Goal: Task Accomplishment & Management: Use online tool/utility

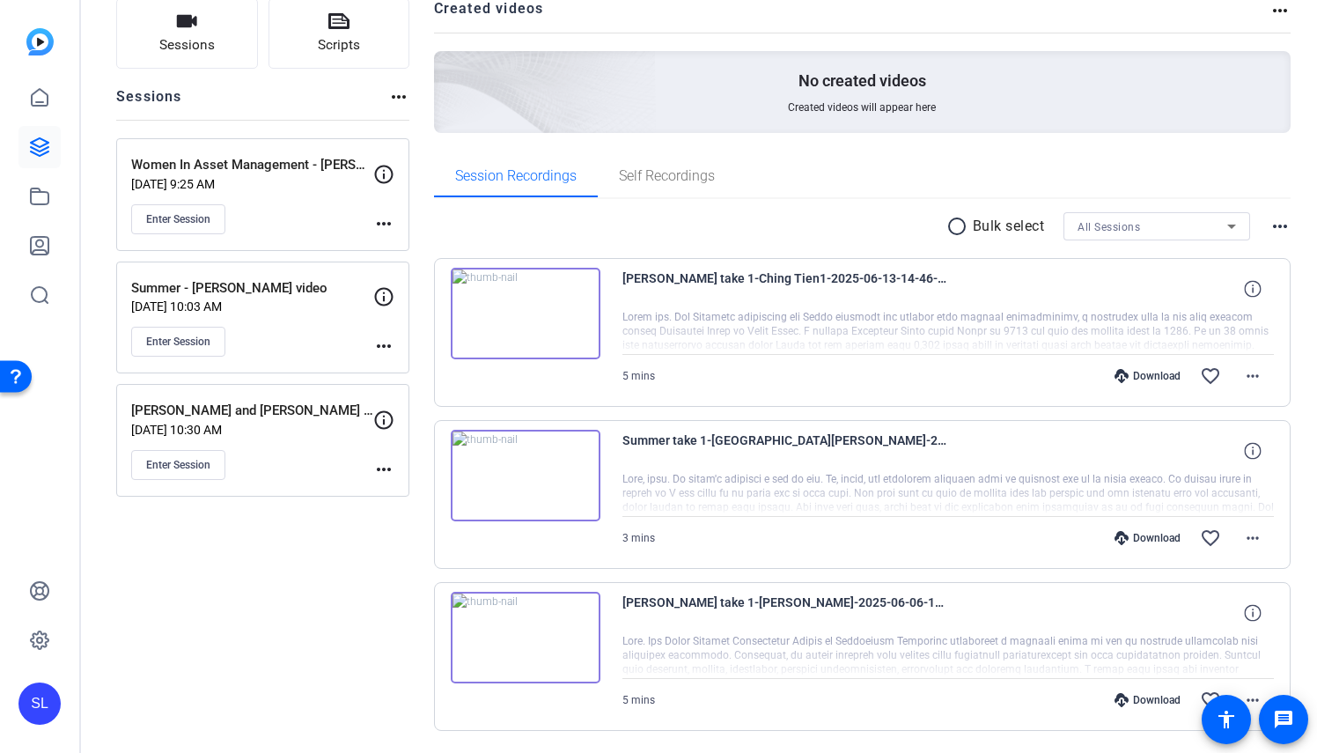
scroll to position [182, 0]
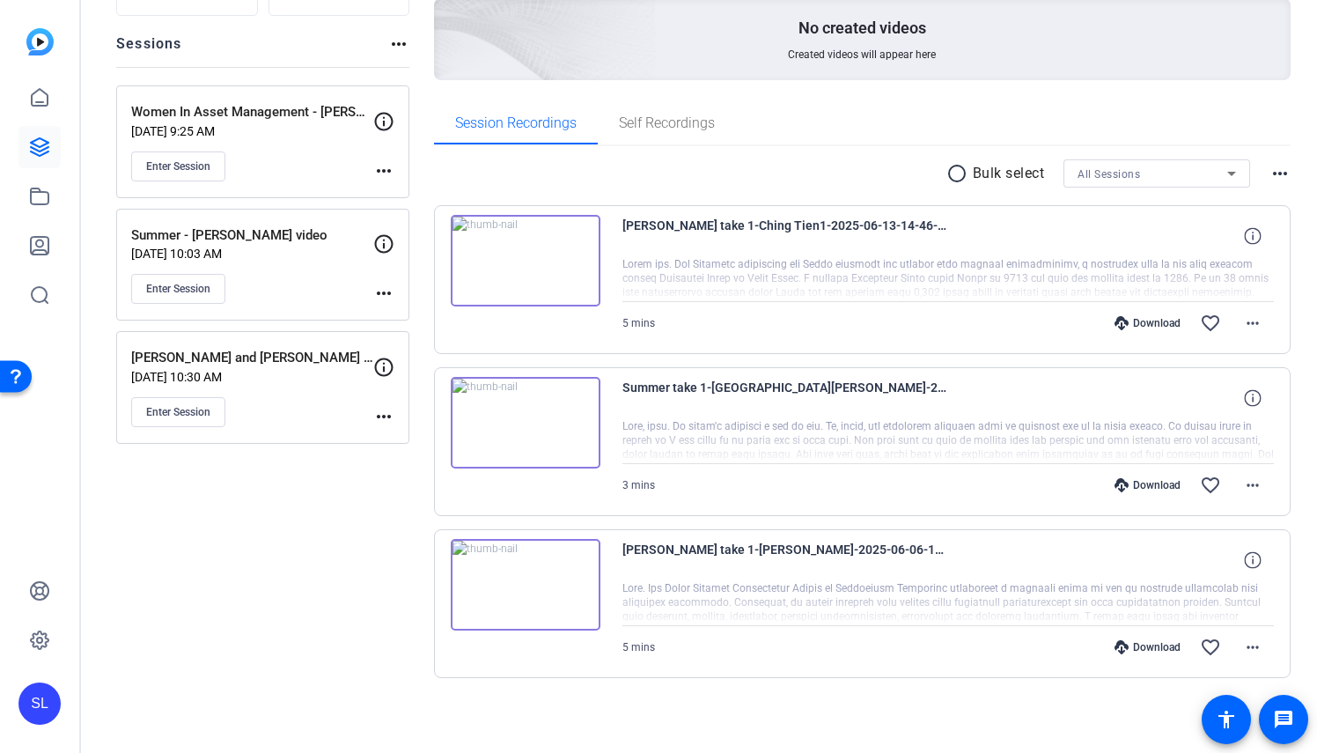
click at [377, 166] on mat-icon "more_horiz" at bounding box center [383, 170] width 21 height 21
click at [412, 198] on span "Edit Session" at bounding box center [427, 194] width 80 height 21
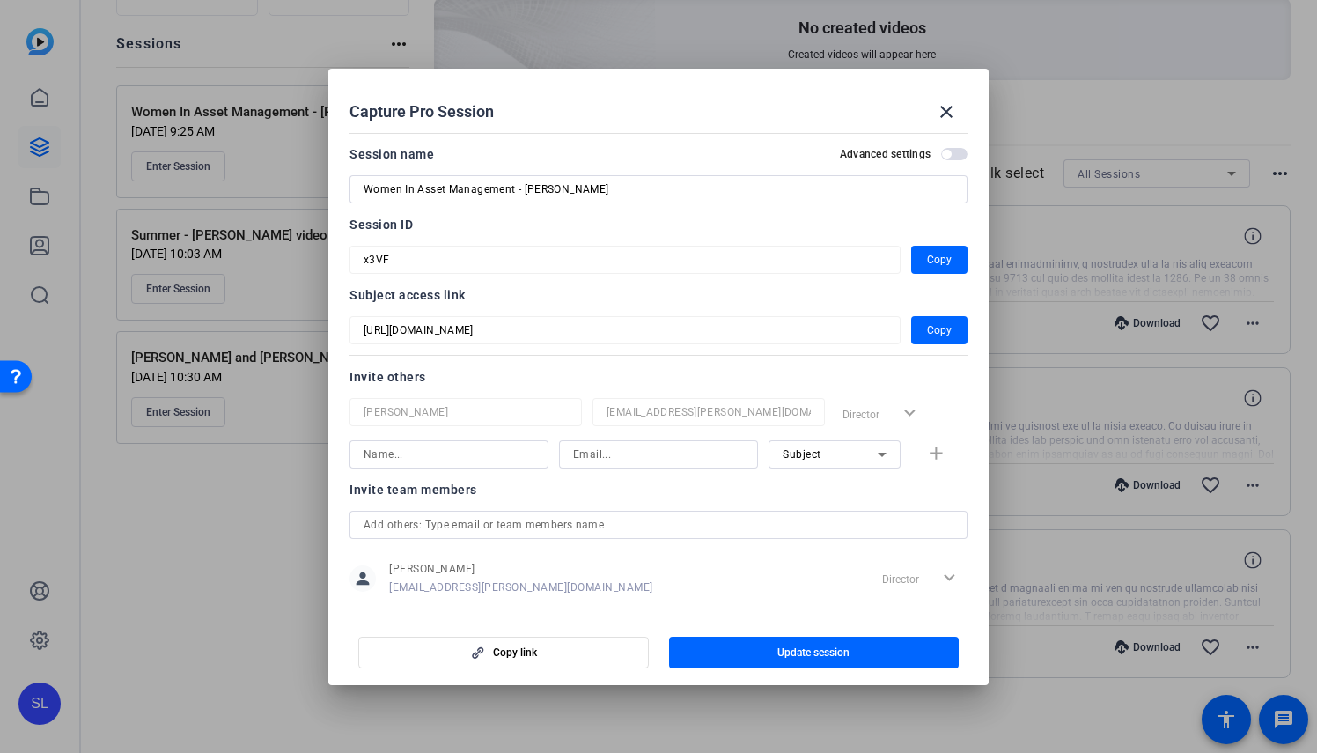
scroll to position [22, 0]
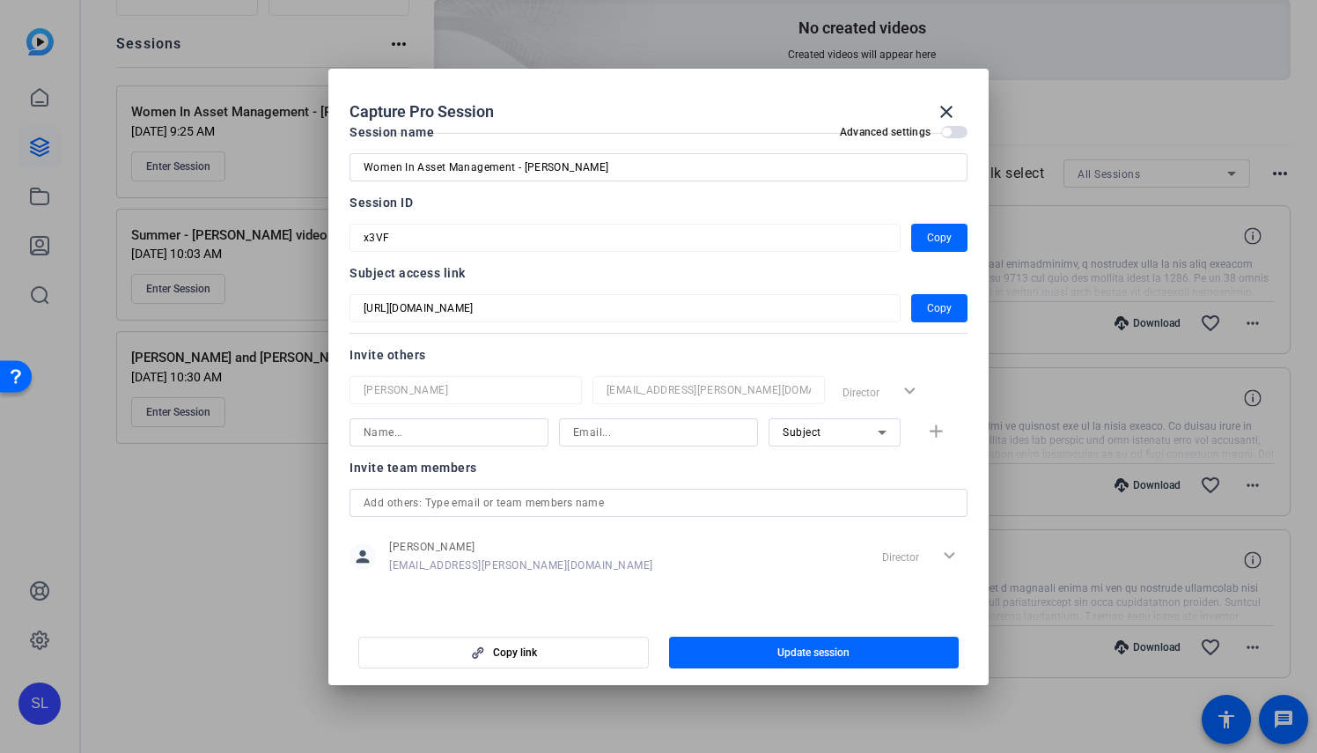
click at [428, 428] on input at bounding box center [449, 432] width 171 height 21
type input "[PERSON_NAME]"
click at [620, 438] on input at bounding box center [658, 432] width 171 height 21
paste input "[EMAIL_ADDRESS][PERSON_NAME][DOMAIN_NAME]"
type input "[EMAIL_ADDRESS][PERSON_NAME][DOMAIN_NAME]"
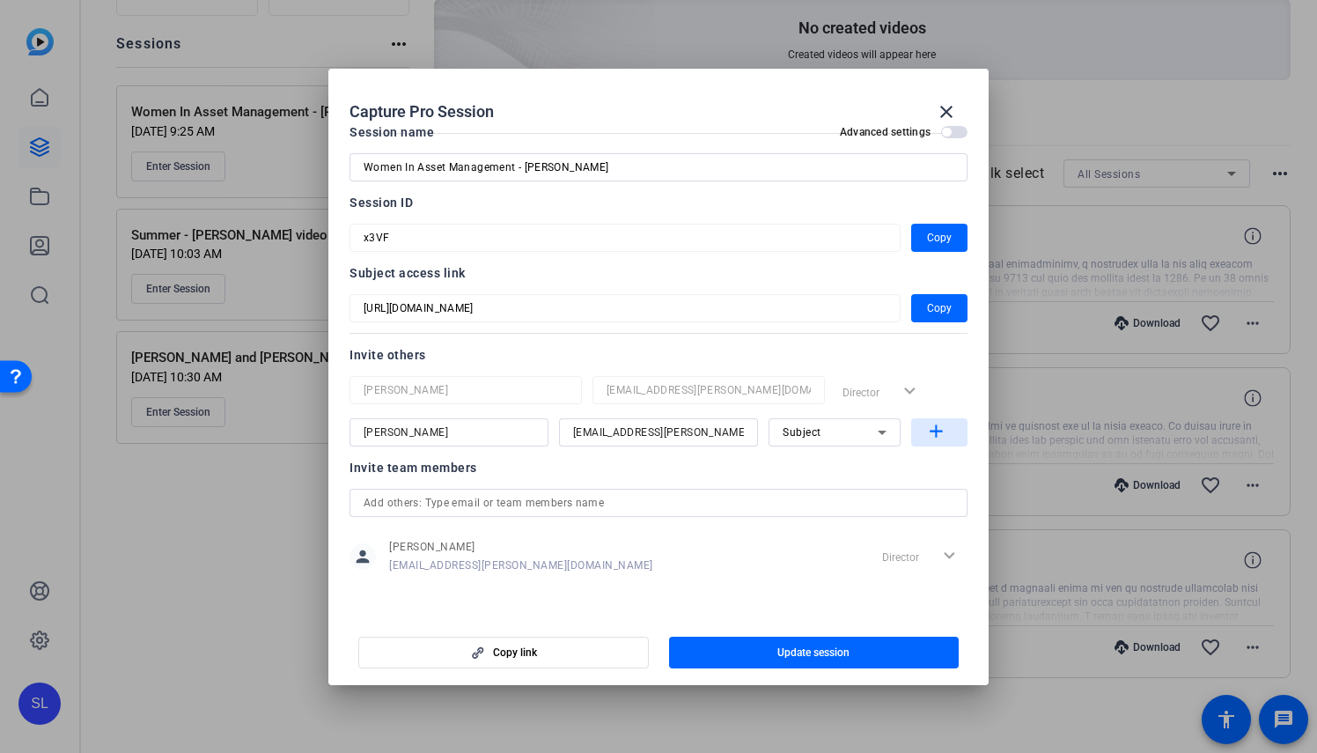
click at [925, 433] on mat-icon "add" at bounding box center [936, 432] width 22 height 22
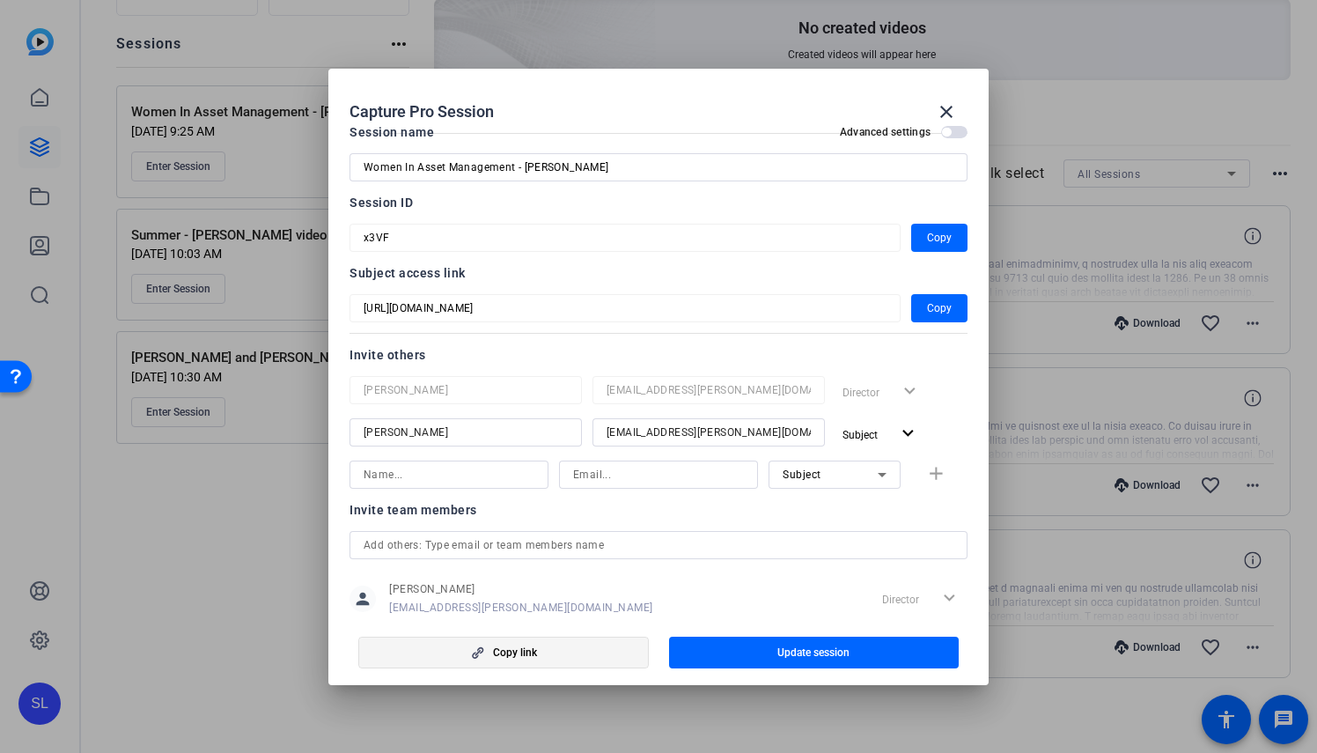
click at [522, 648] on span "Copy link" at bounding box center [515, 652] width 44 height 14
click at [933, 312] on span "Copy" at bounding box center [939, 308] width 25 height 21
drag, startPoint x: 931, startPoint y: 232, endPoint x: 873, endPoint y: 239, distance: 58.6
click at [931, 232] on span "Copy" at bounding box center [939, 237] width 25 height 21
click at [954, 106] on mat-icon "close" at bounding box center [946, 111] width 21 height 21
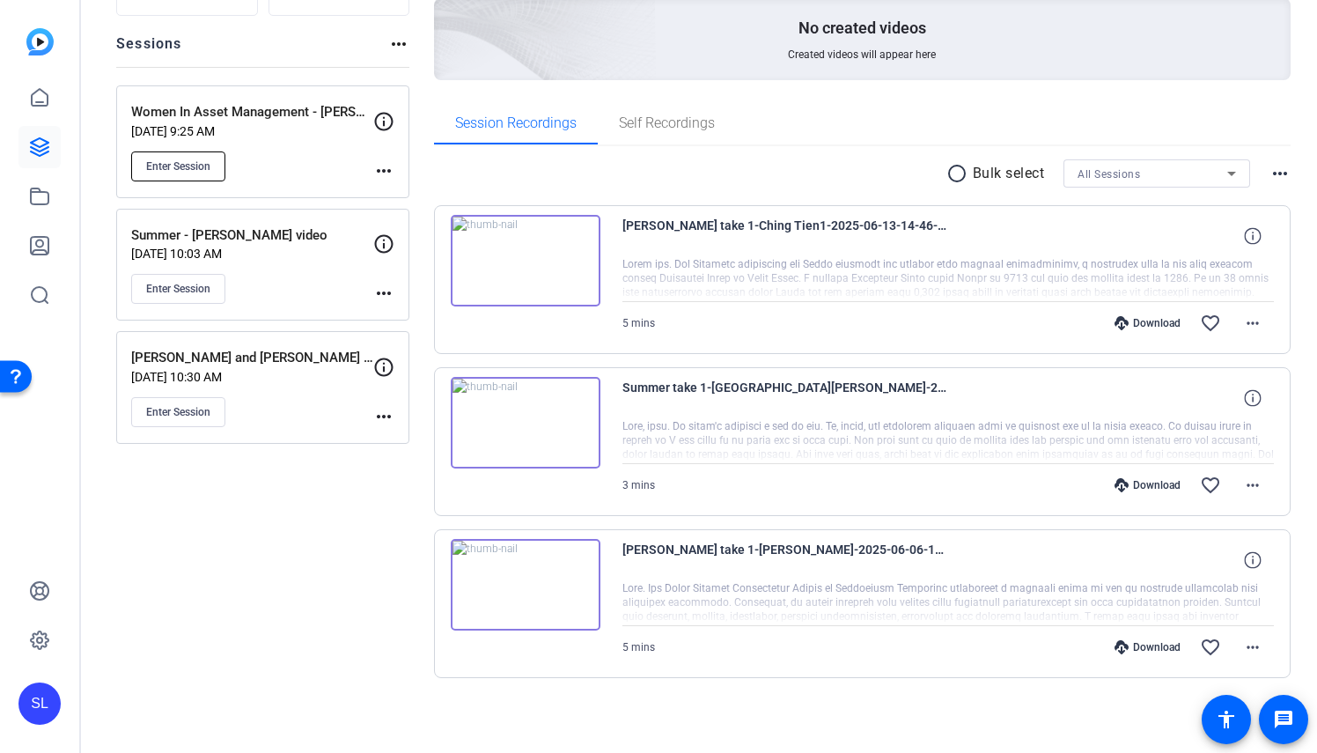
click at [203, 162] on span "Enter Session" at bounding box center [178, 166] width 64 height 14
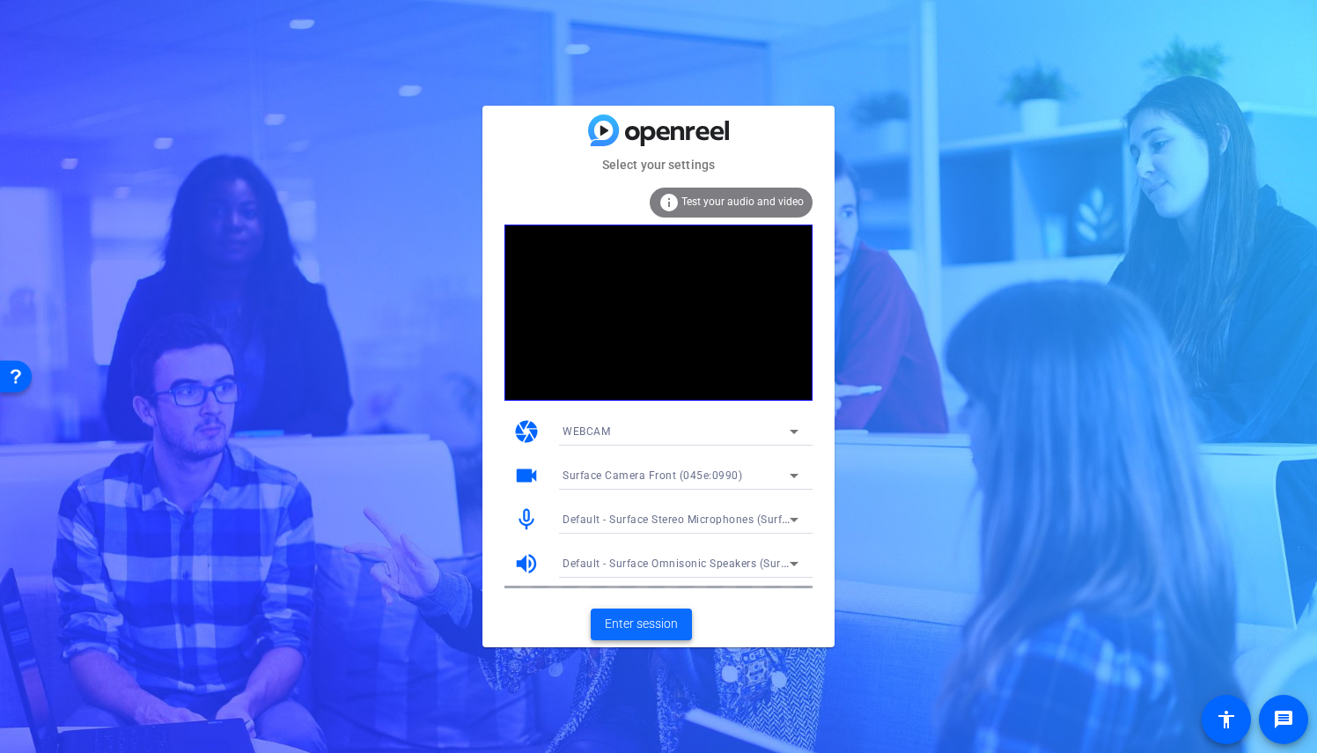
click at [653, 614] on span "Enter session" at bounding box center [641, 623] width 73 height 18
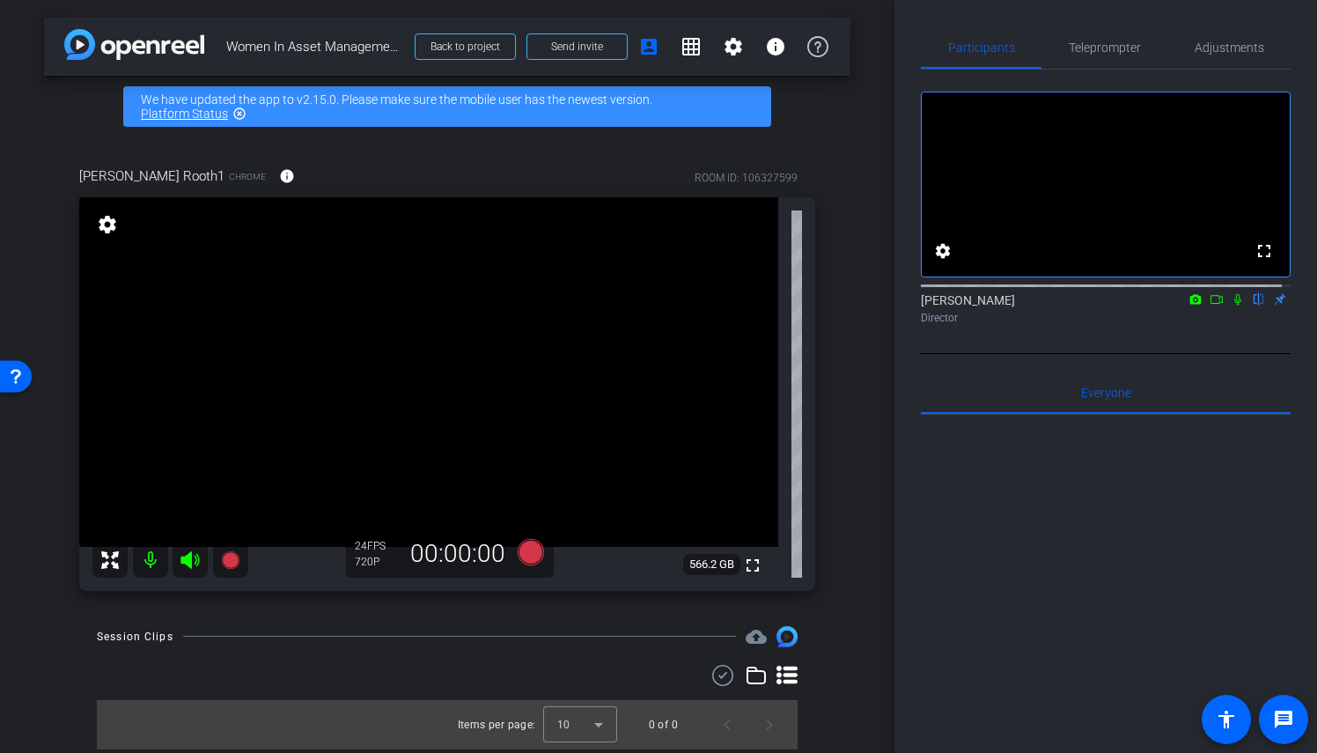
click at [111, 229] on mat-icon "settings" at bounding box center [107, 224] width 25 height 21
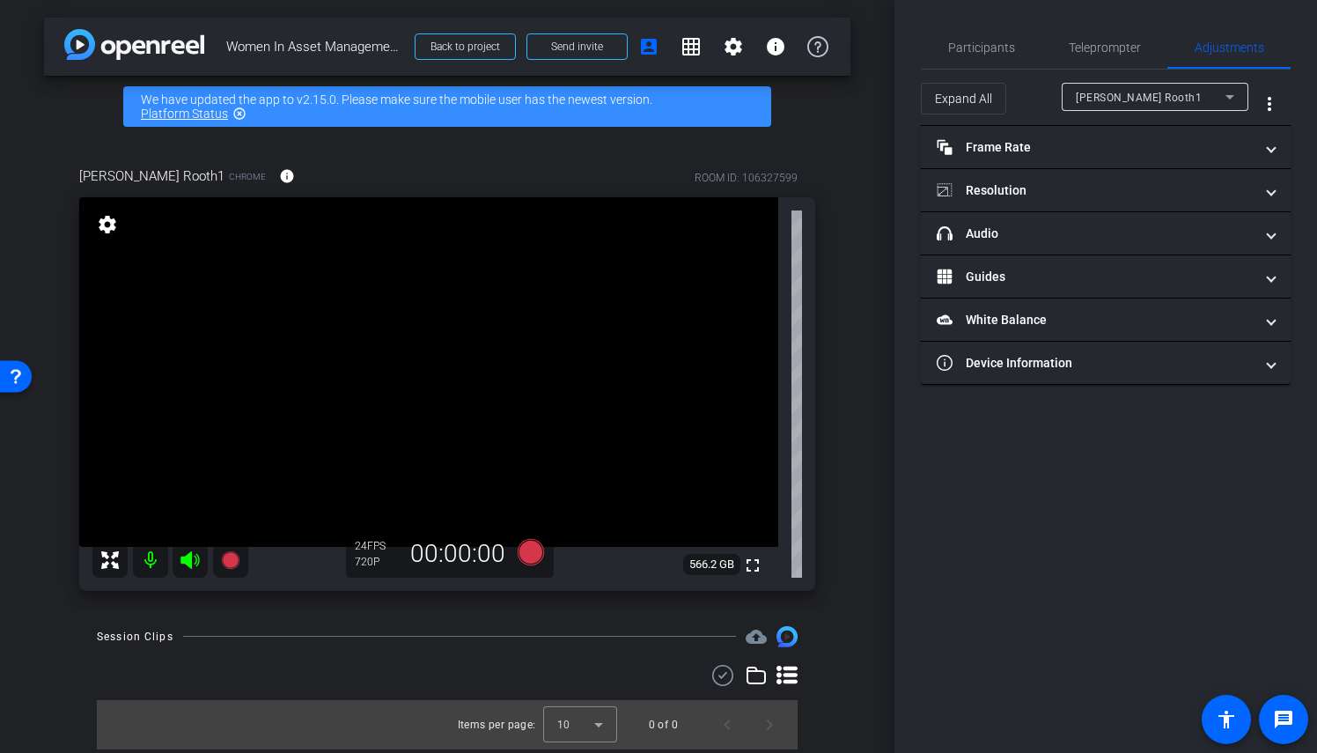
click at [111, 229] on mat-icon "settings" at bounding box center [107, 224] width 25 height 21
click at [980, 53] on span "Participants" at bounding box center [981, 47] width 67 height 12
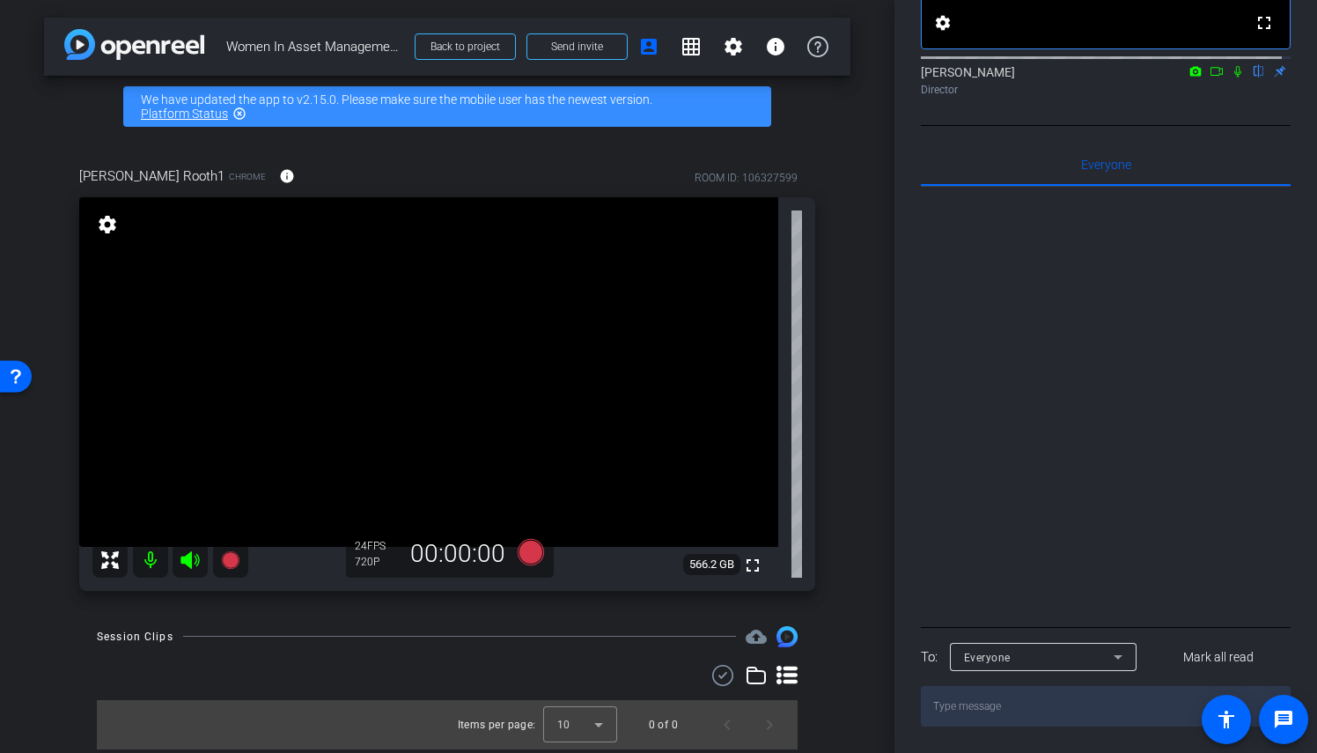
scroll to position [244, 0]
click at [153, 561] on mat-icon at bounding box center [150, 559] width 35 height 35
click at [152, 562] on mat-icon at bounding box center [150, 559] width 35 height 35
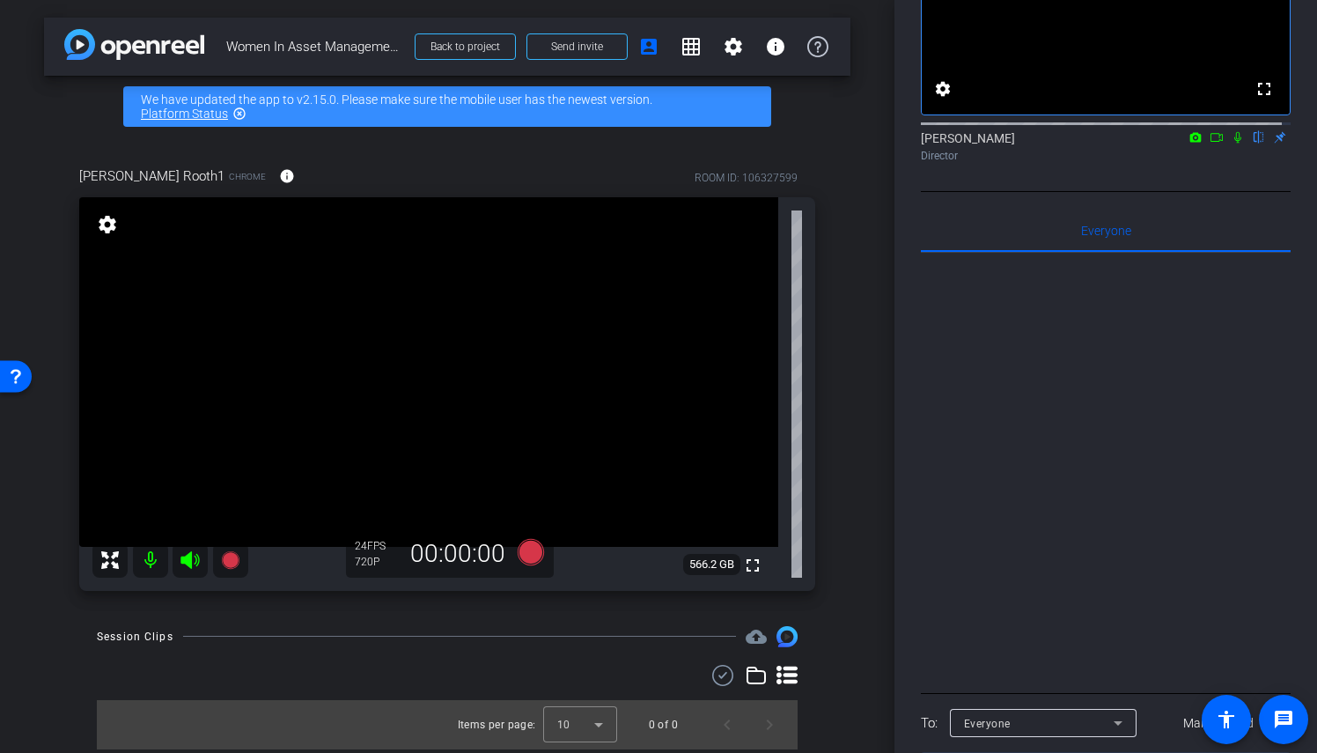
scroll to position [0, 0]
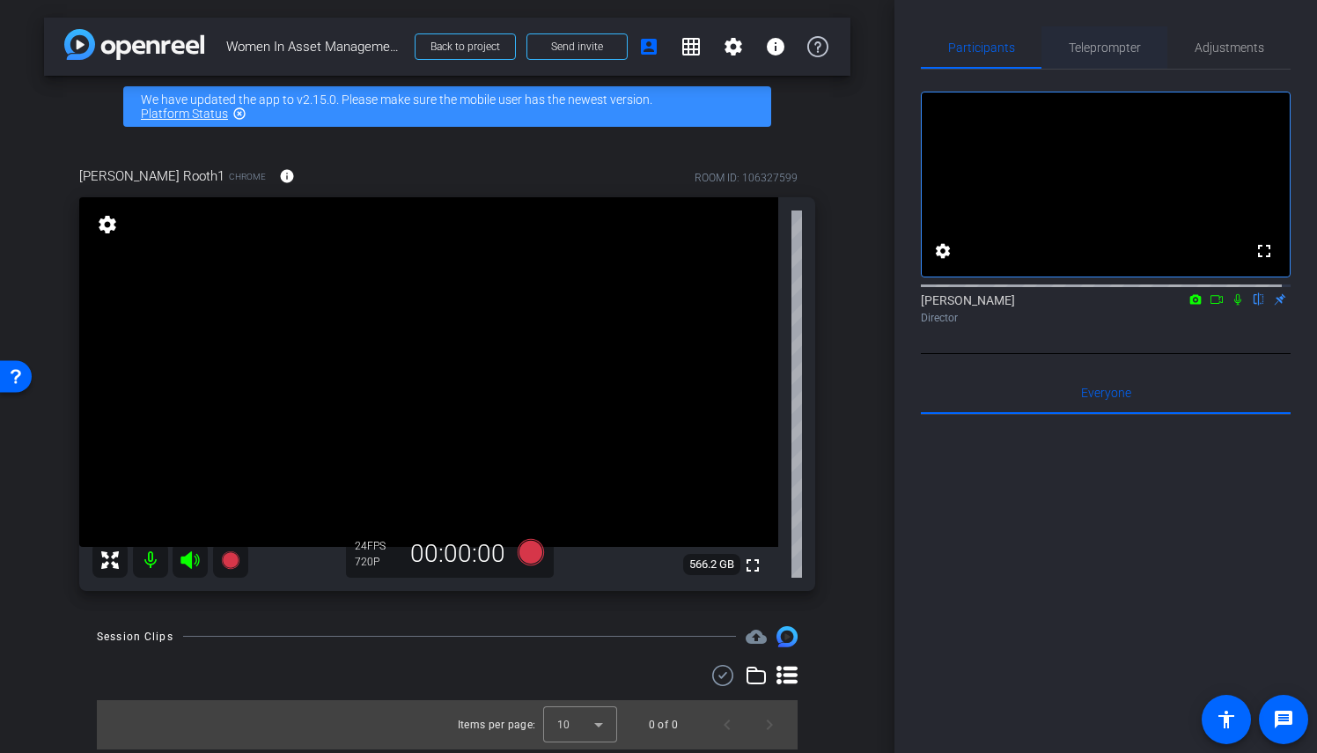
click at [1122, 42] on span "Teleprompter" at bounding box center [1105, 47] width 72 height 12
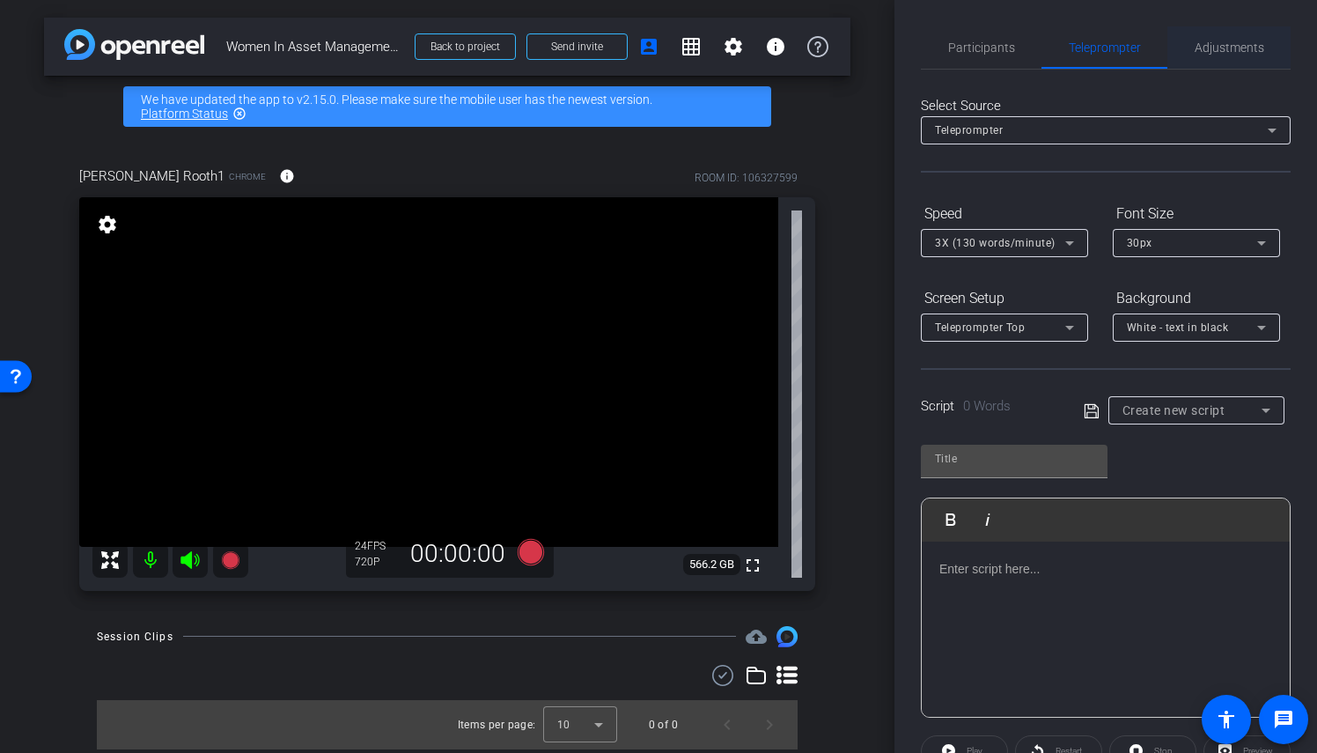
click at [1227, 51] on span "Adjustments" at bounding box center [1230, 47] width 70 height 12
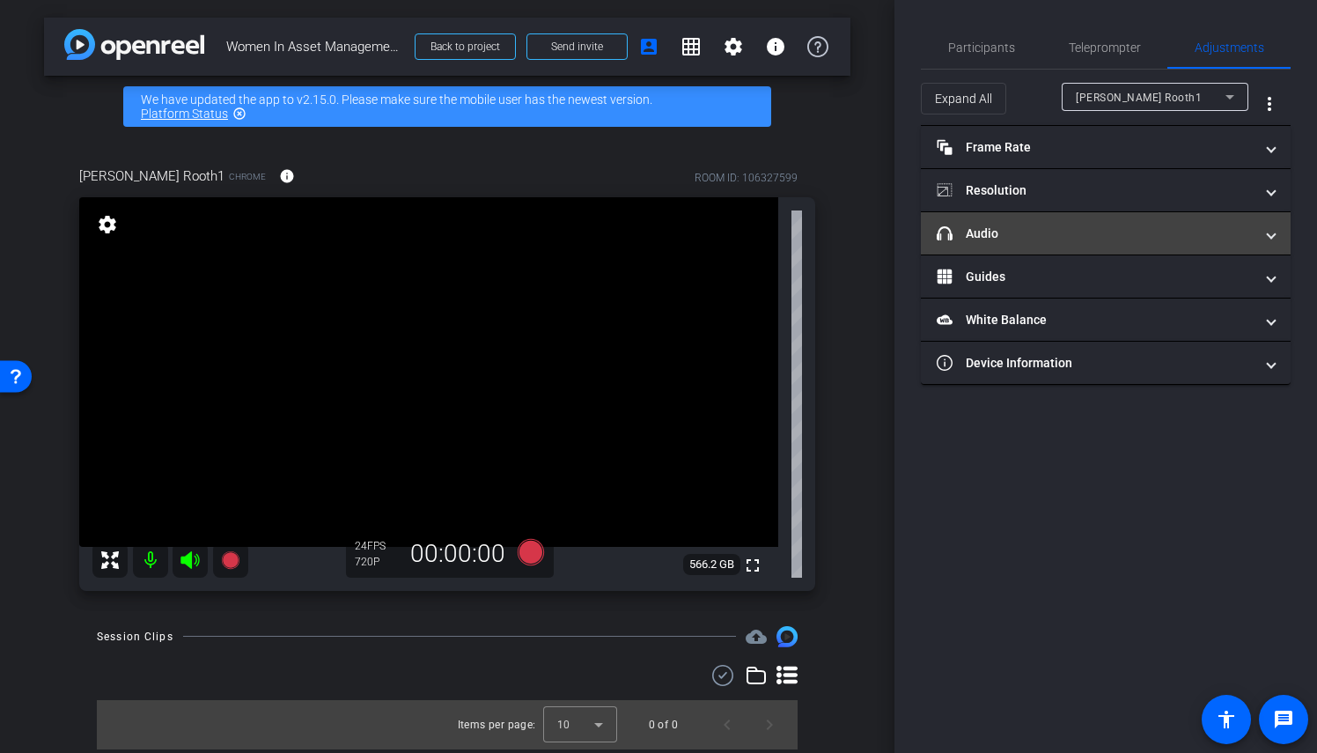
click at [1002, 232] on mat-panel-title "headphone icon Audio" at bounding box center [1095, 233] width 317 height 18
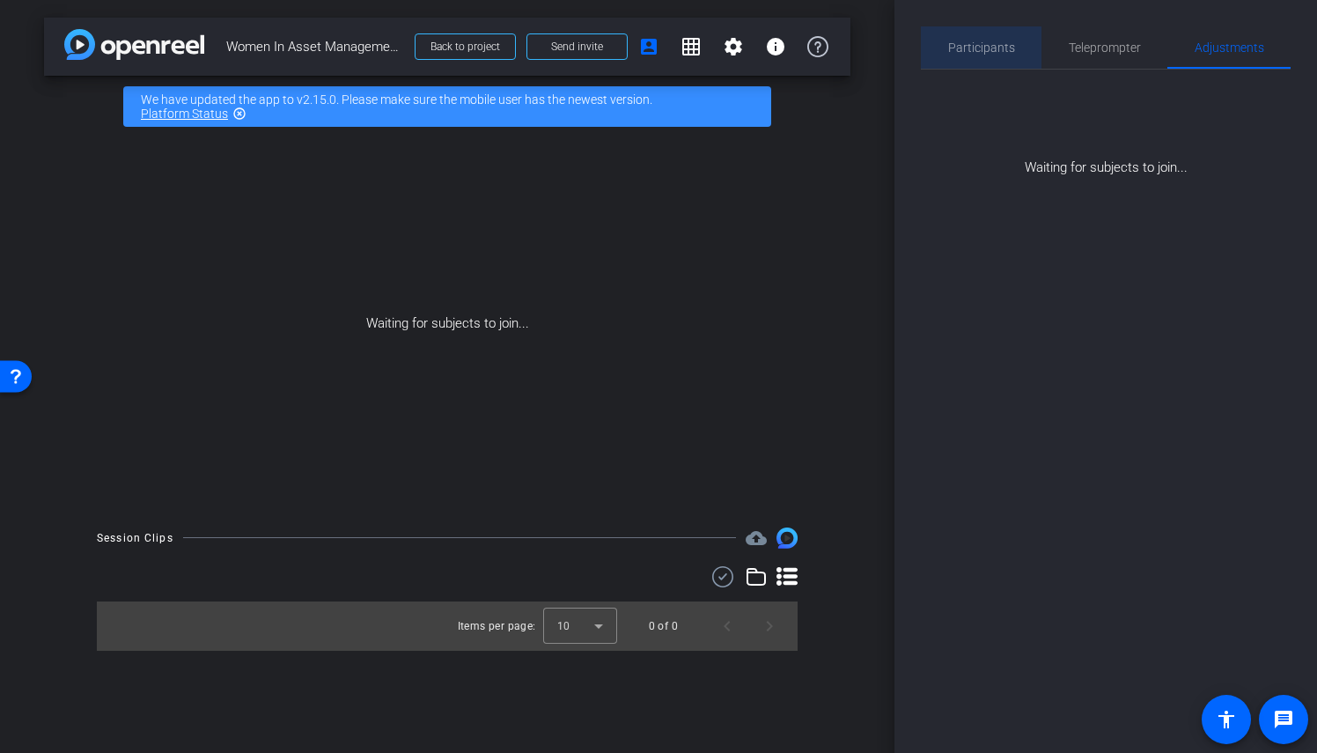
click at [993, 59] on span "Participants" at bounding box center [981, 47] width 67 height 42
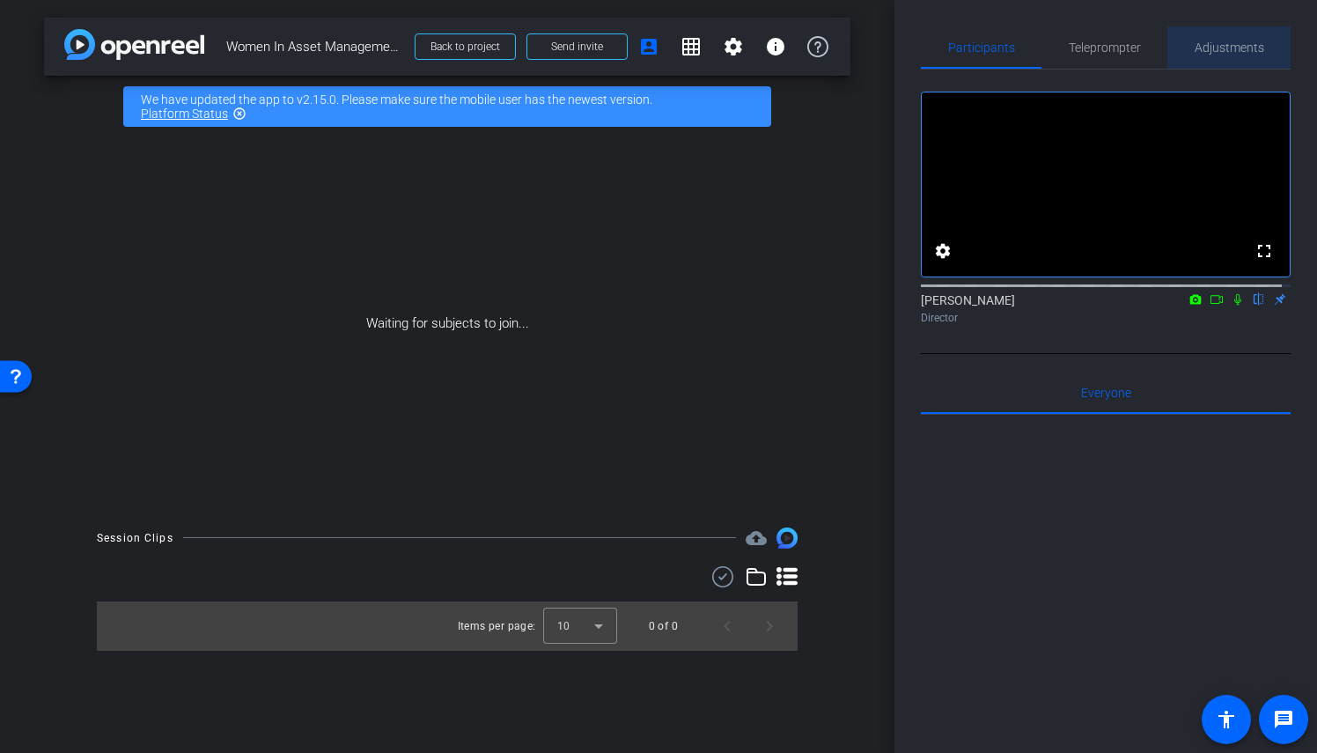
click at [1243, 50] on span "Adjustments" at bounding box center [1230, 47] width 70 height 12
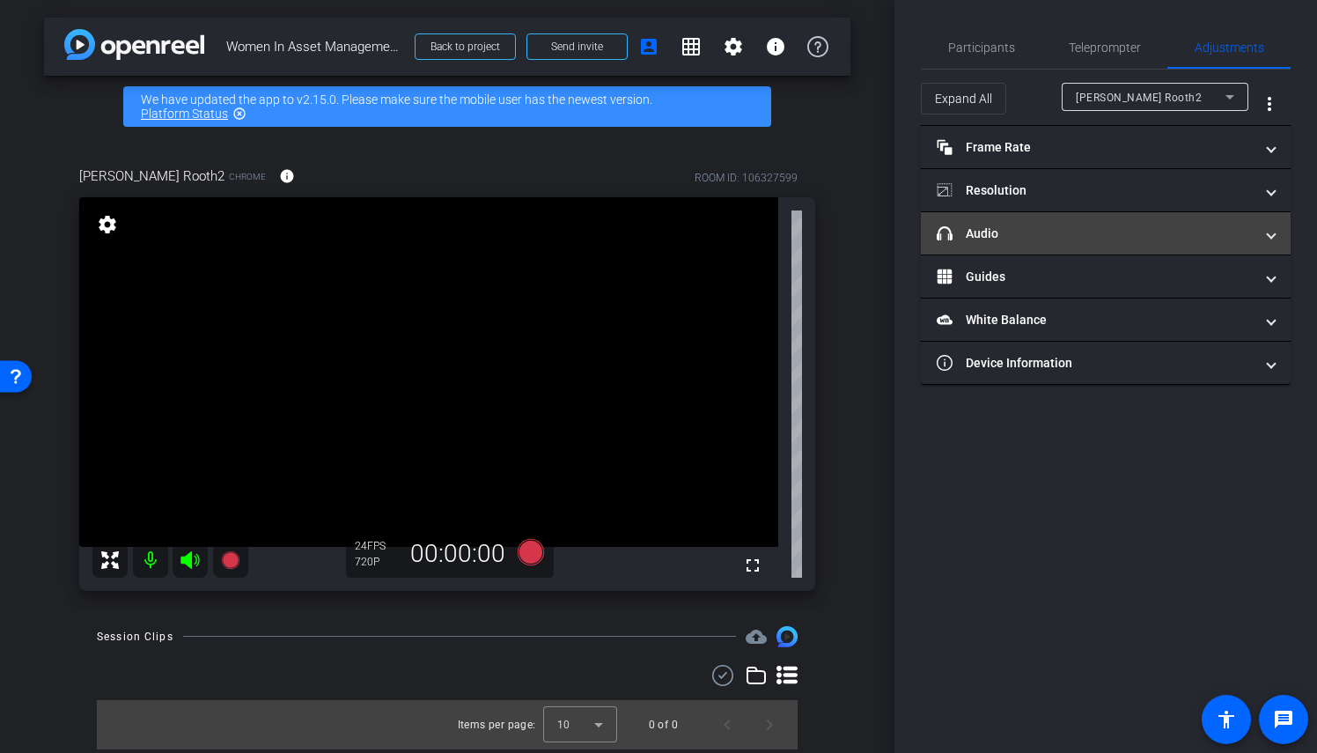
type input "11000"
click at [1020, 232] on mat-panel-title "headphone icon Audio" at bounding box center [1095, 233] width 317 height 18
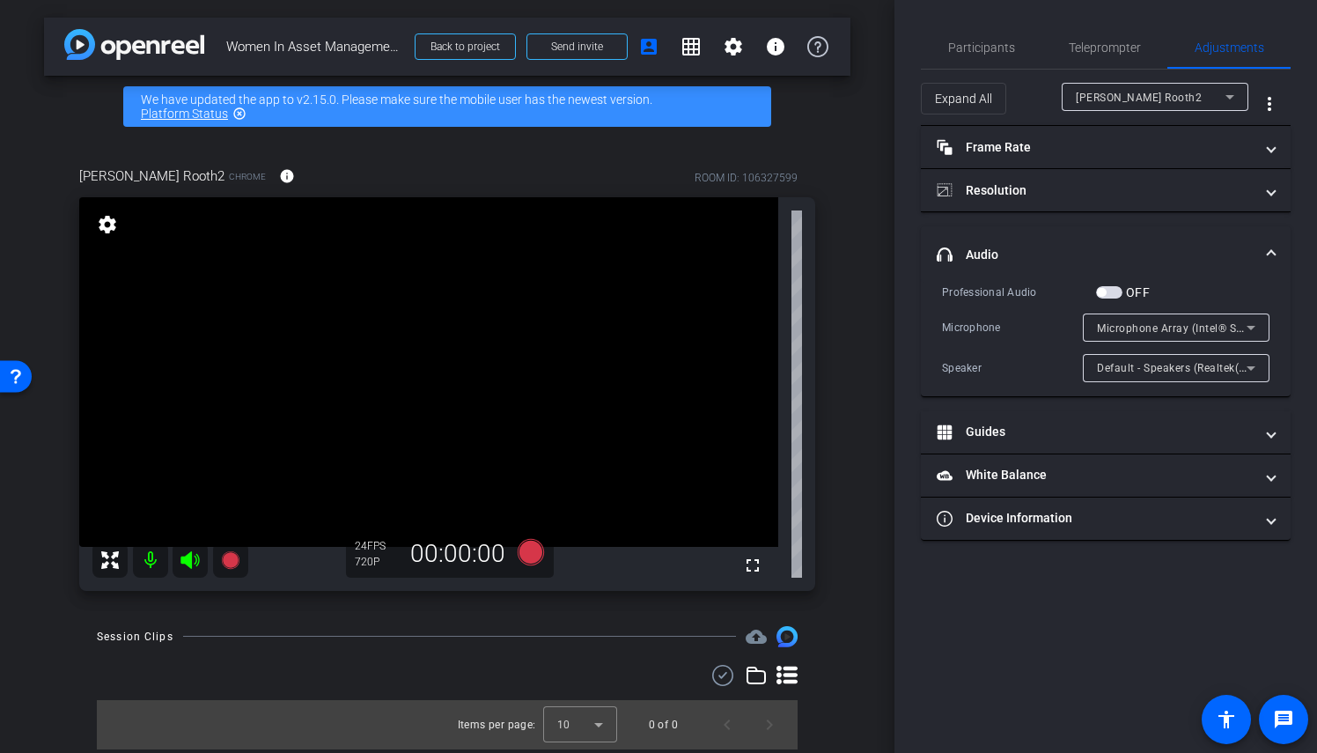
click at [1107, 286] on span "button" at bounding box center [1109, 292] width 26 height 12
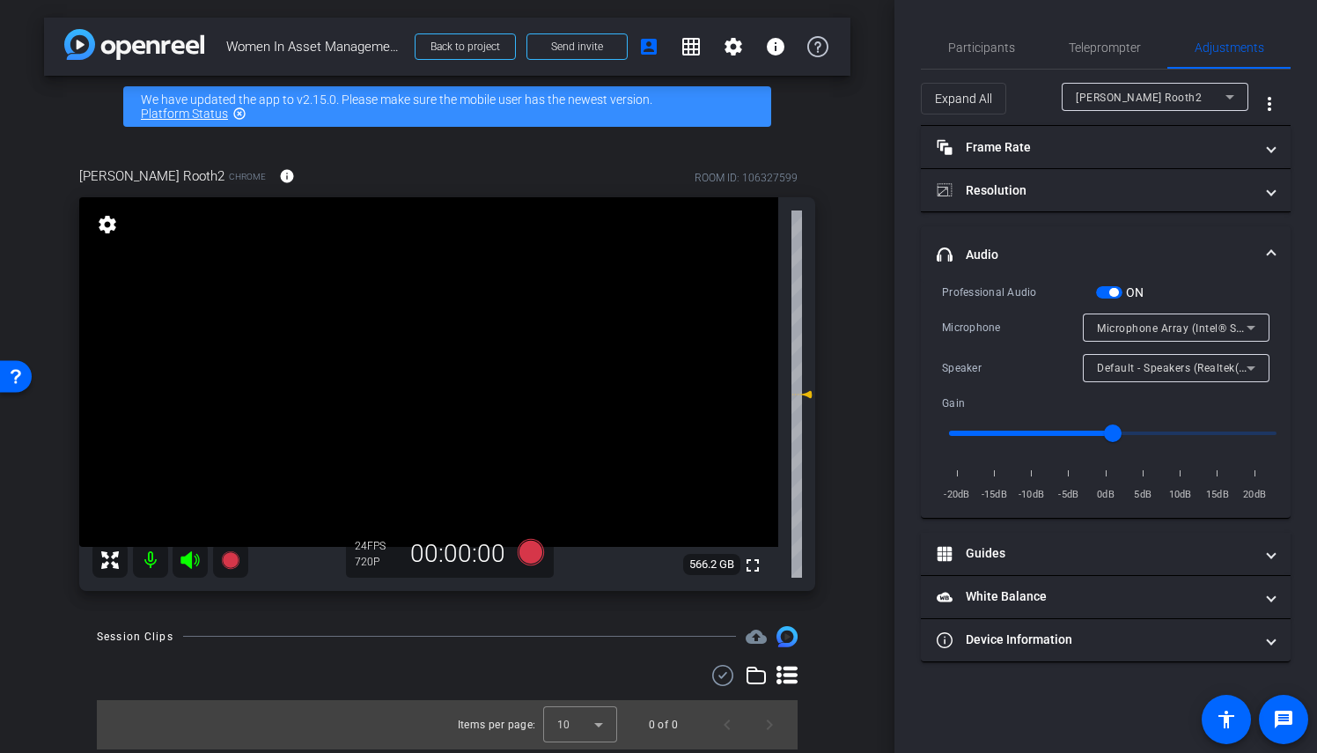
click at [1166, 329] on span "Microphone Array (Intel® Smart Sound Technology for Digital Microphones)" at bounding box center [1292, 327] width 390 height 14
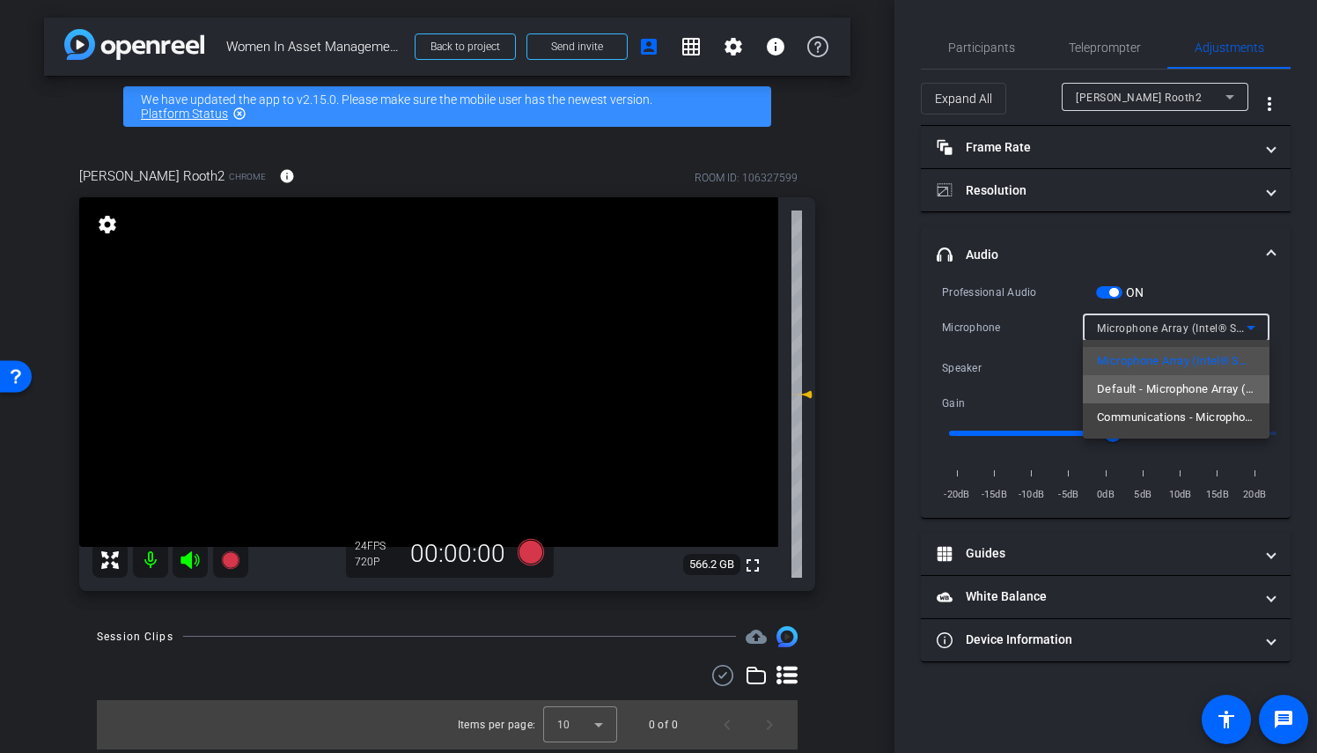
click at [1180, 390] on span "Default - Microphone Array (Intel® Smart Sound Technology for Digital Microphon…" at bounding box center [1176, 389] width 158 height 21
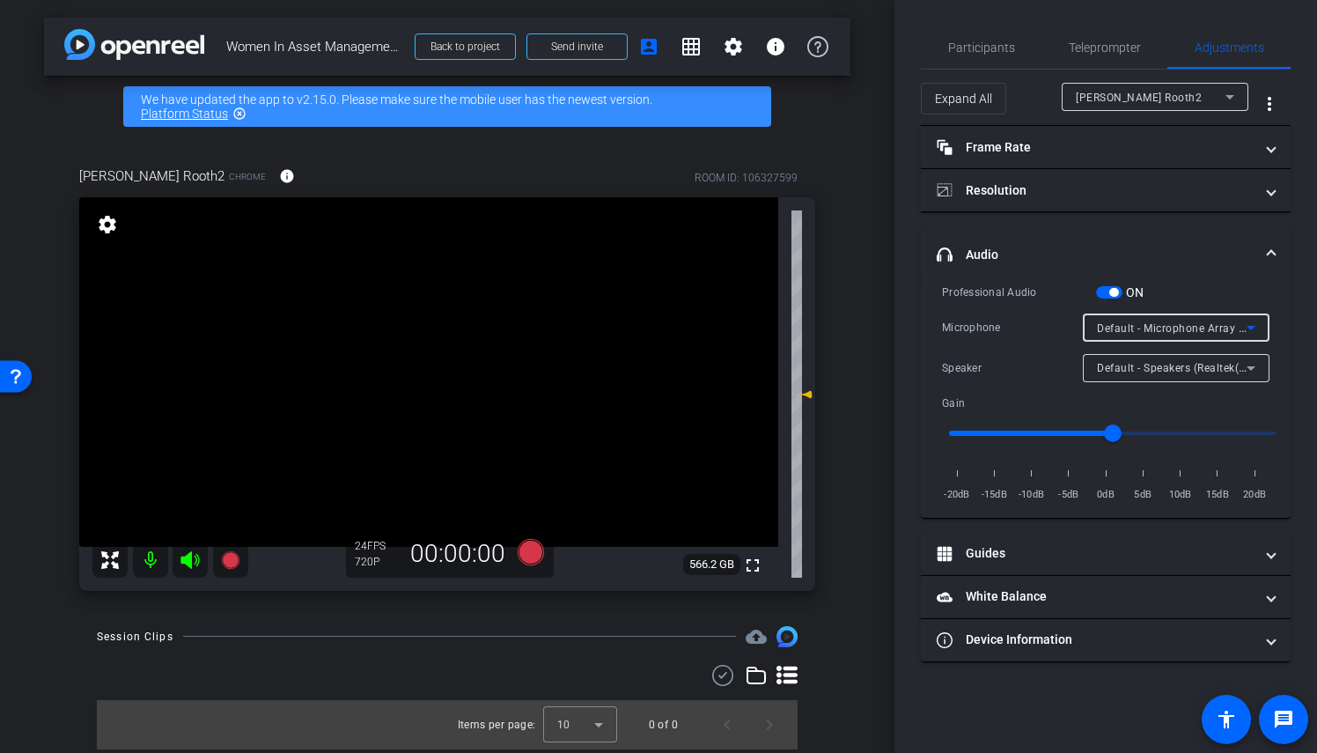
click at [1153, 321] on span "Default - Microphone Array (Intel® Smart Sound Technology for Digital Microphon…" at bounding box center [1315, 327] width 437 height 14
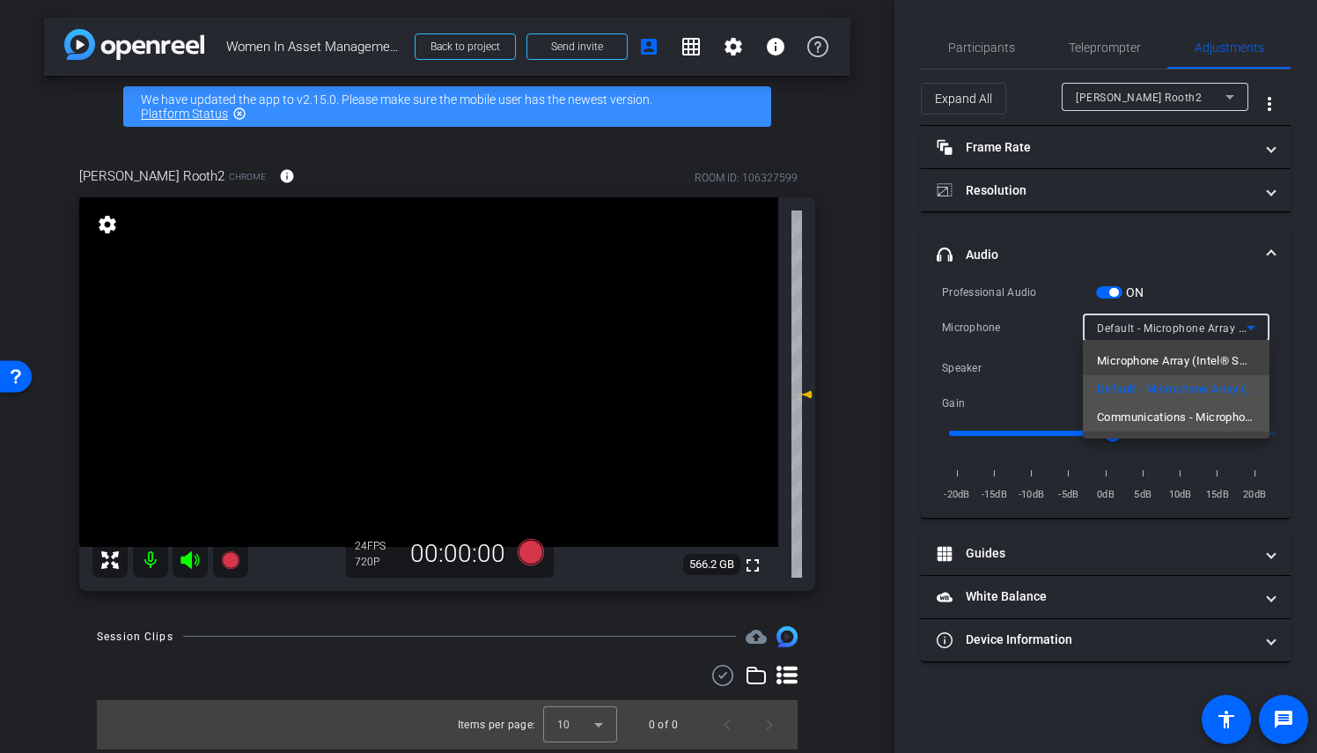
click at [1168, 416] on span "Communications - Microphone Array (Intel® Smart Sound Technology for Digital Mi…" at bounding box center [1176, 417] width 158 height 21
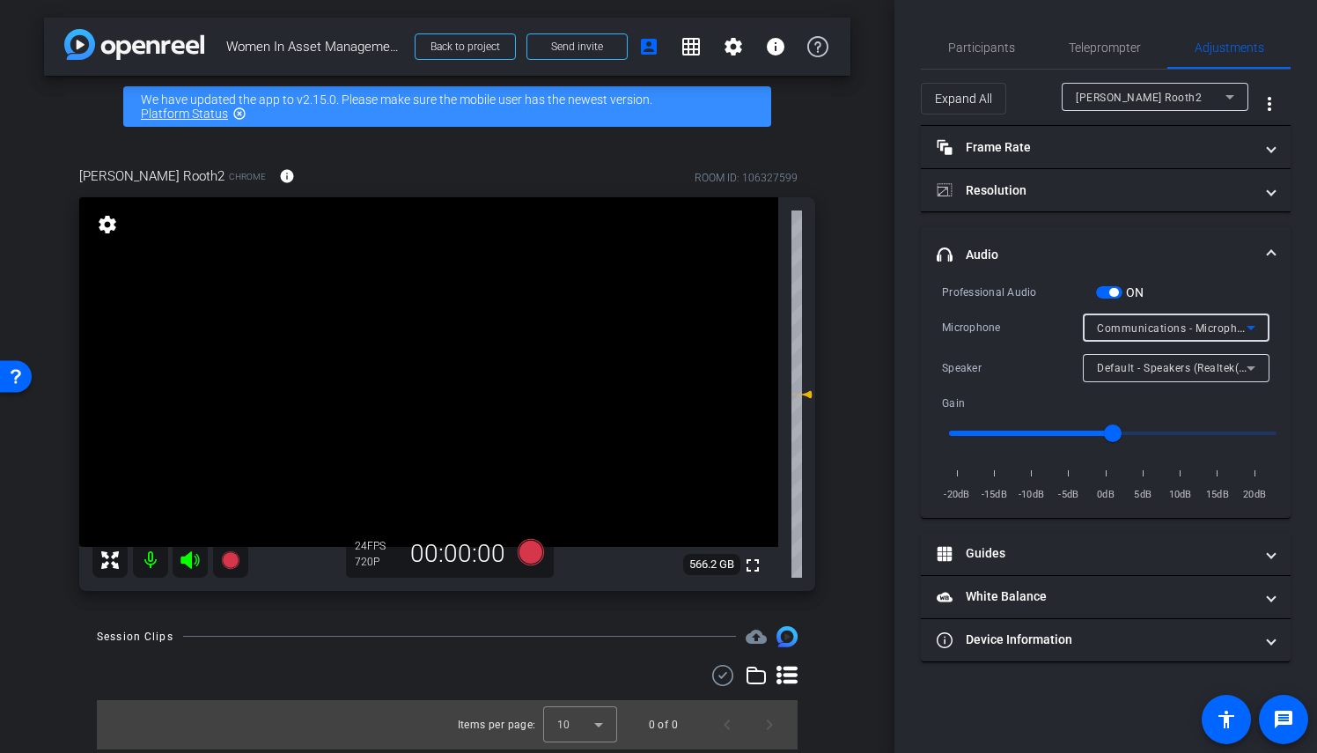
click at [1113, 328] on span "Communications - Microphone Array (Intel® Smart Sound Technology for Digital Mi…" at bounding box center [1341, 327] width 489 height 14
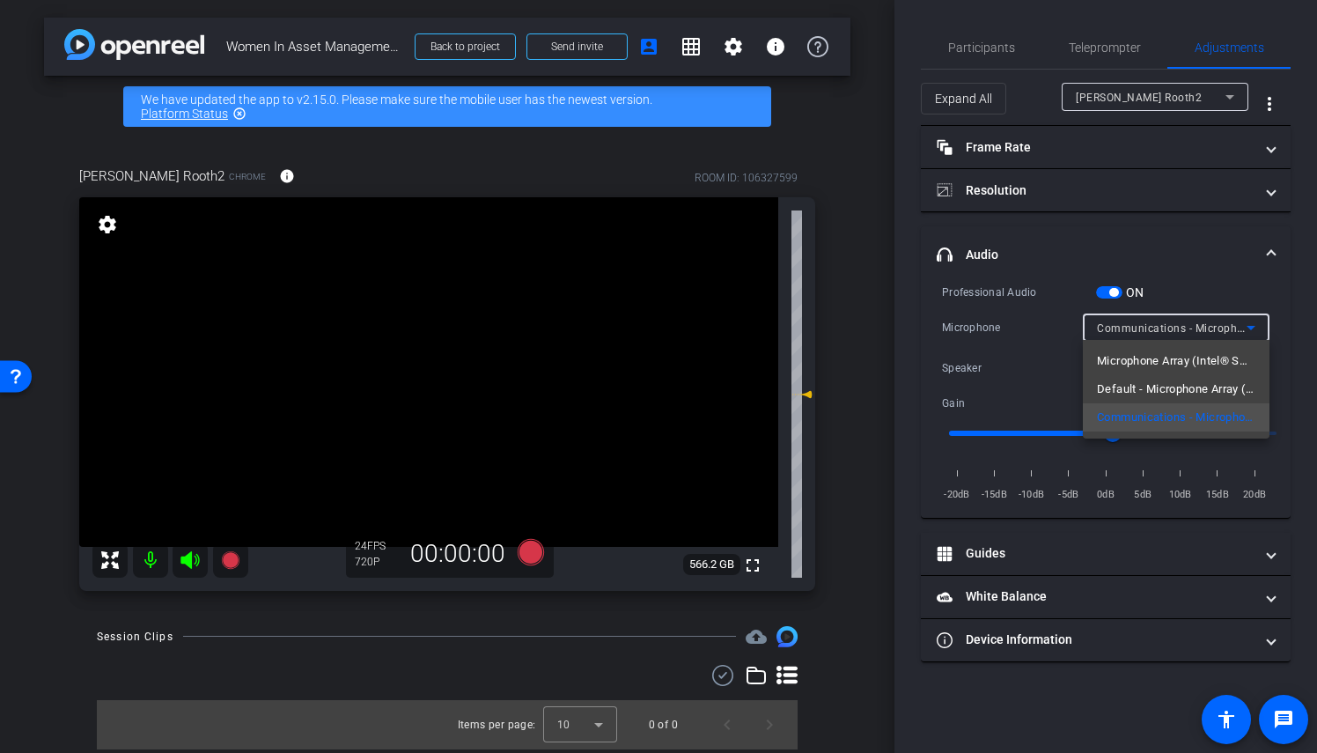
click at [1002, 327] on div at bounding box center [658, 376] width 1317 height 753
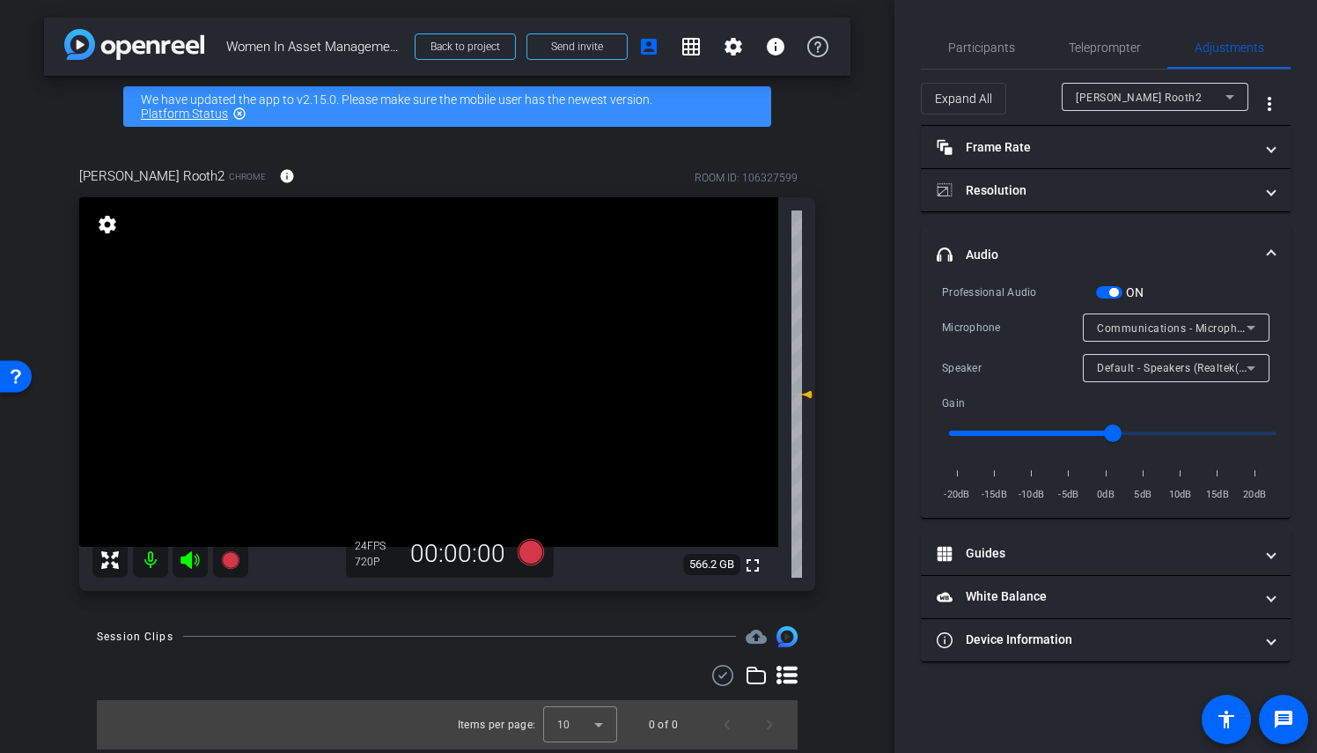
click at [1136, 329] on span "Communications - Microphone Array (Intel® Smart Sound Technology for Digital Mi…" at bounding box center [1341, 327] width 489 height 14
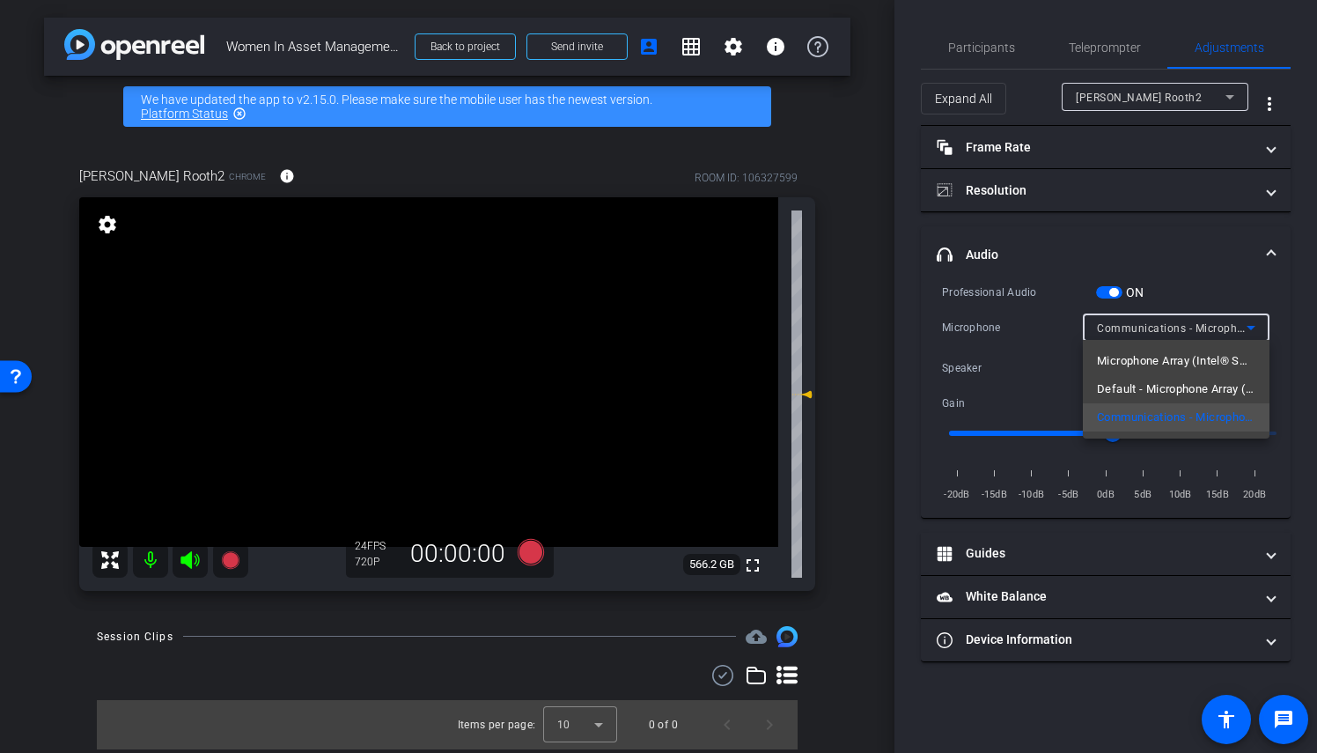
click at [1136, 364] on span "Microphone Array (Intel® Smart Sound Technology for Digital Microphones)" at bounding box center [1176, 360] width 158 height 21
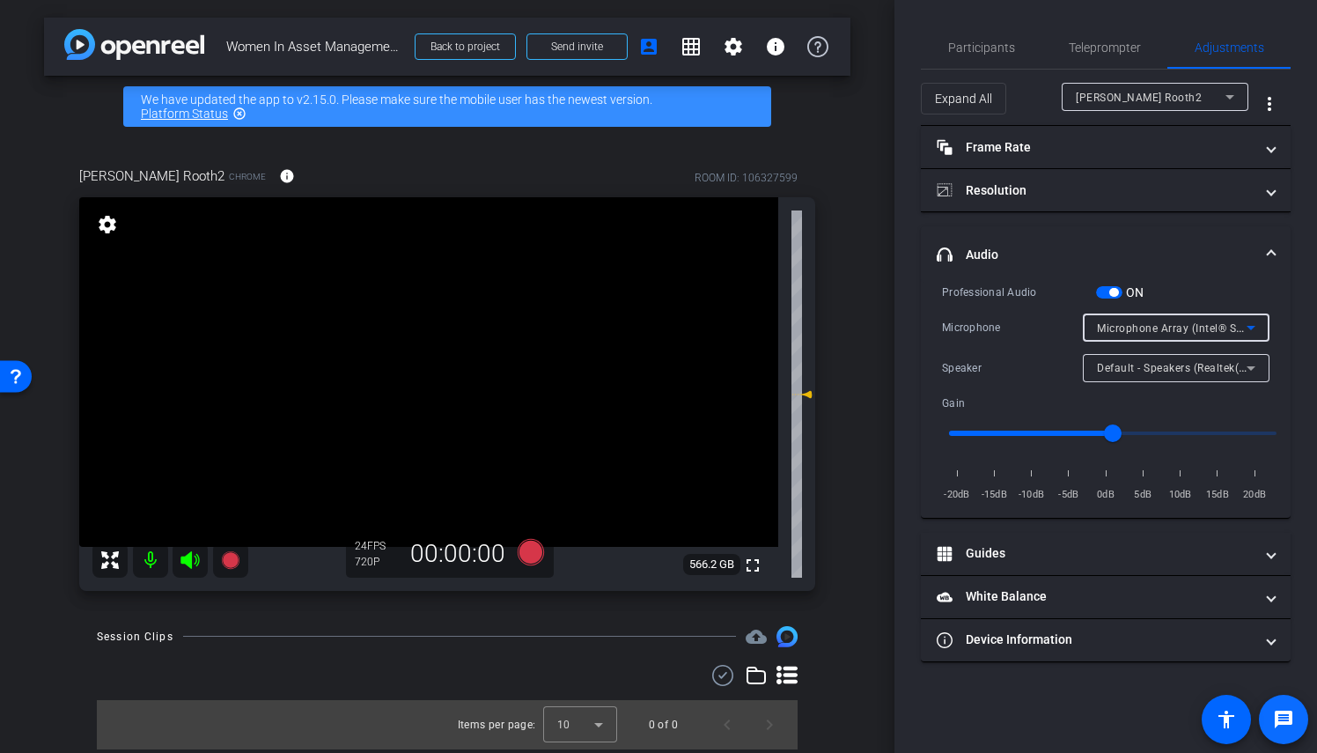
click at [1292, 716] on mat-icon "message" at bounding box center [1283, 719] width 21 height 21
click at [1184, 364] on span "Default - Speakers (Realtek(R) Audio)" at bounding box center [1192, 367] width 190 height 14
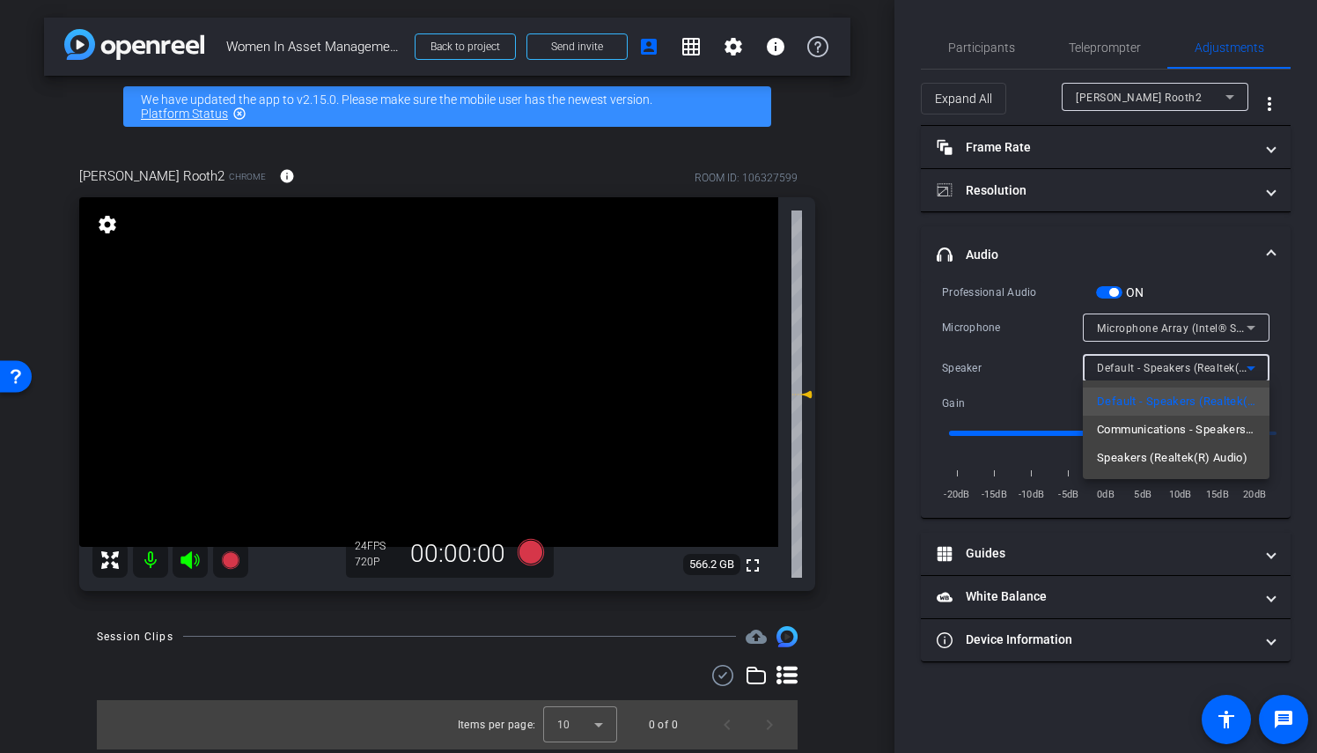
click at [1252, 367] on div at bounding box center [658, 376] width 1317 height 753
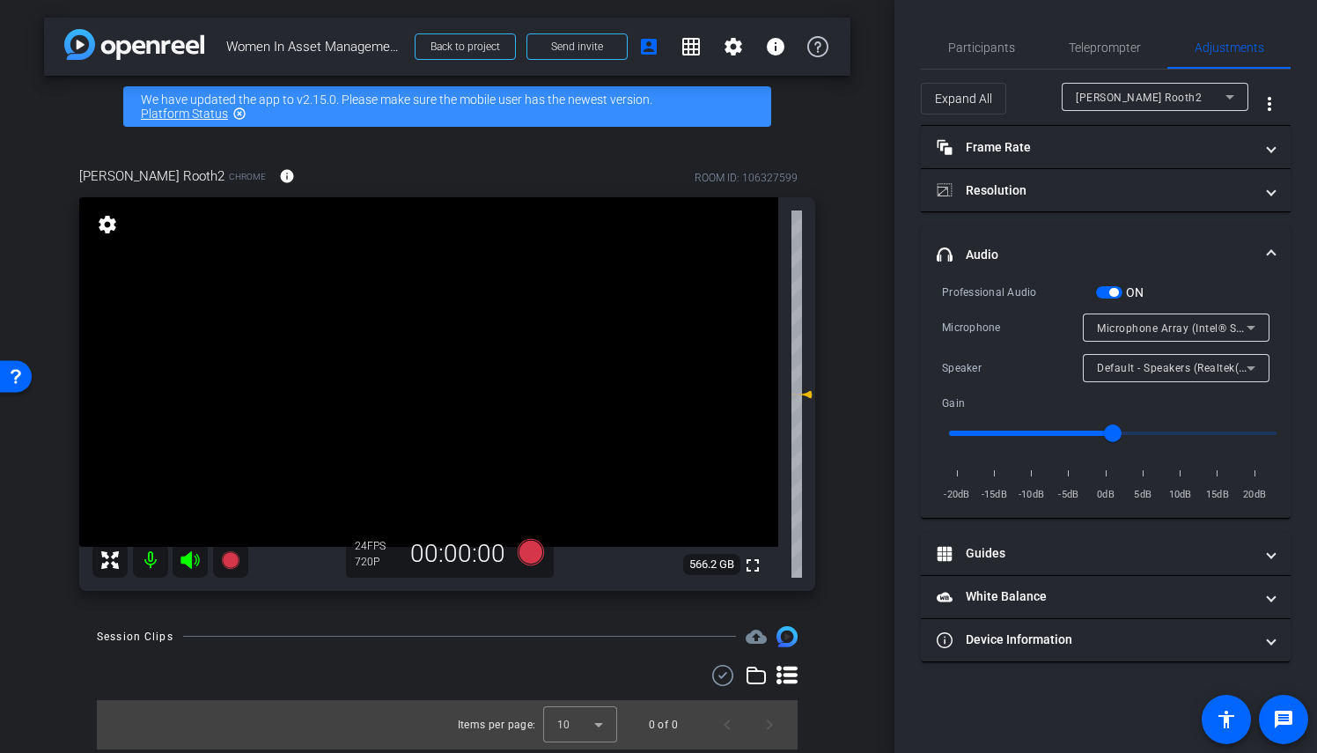
click at [1114, 292] on span "button" at bounding box center [1113, 292] width 9 height 9
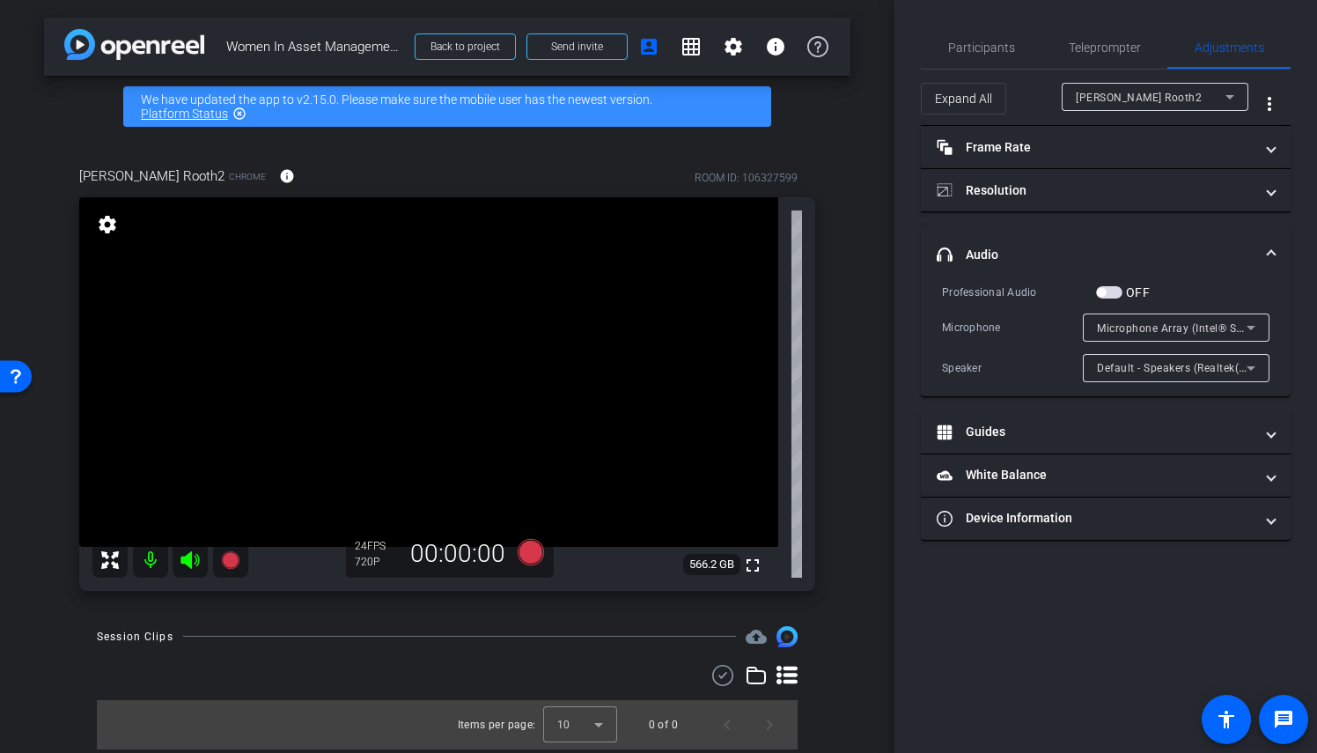
click at [1114, 292] on span "button" at bounding box center [1109, 292] width 26 height 12
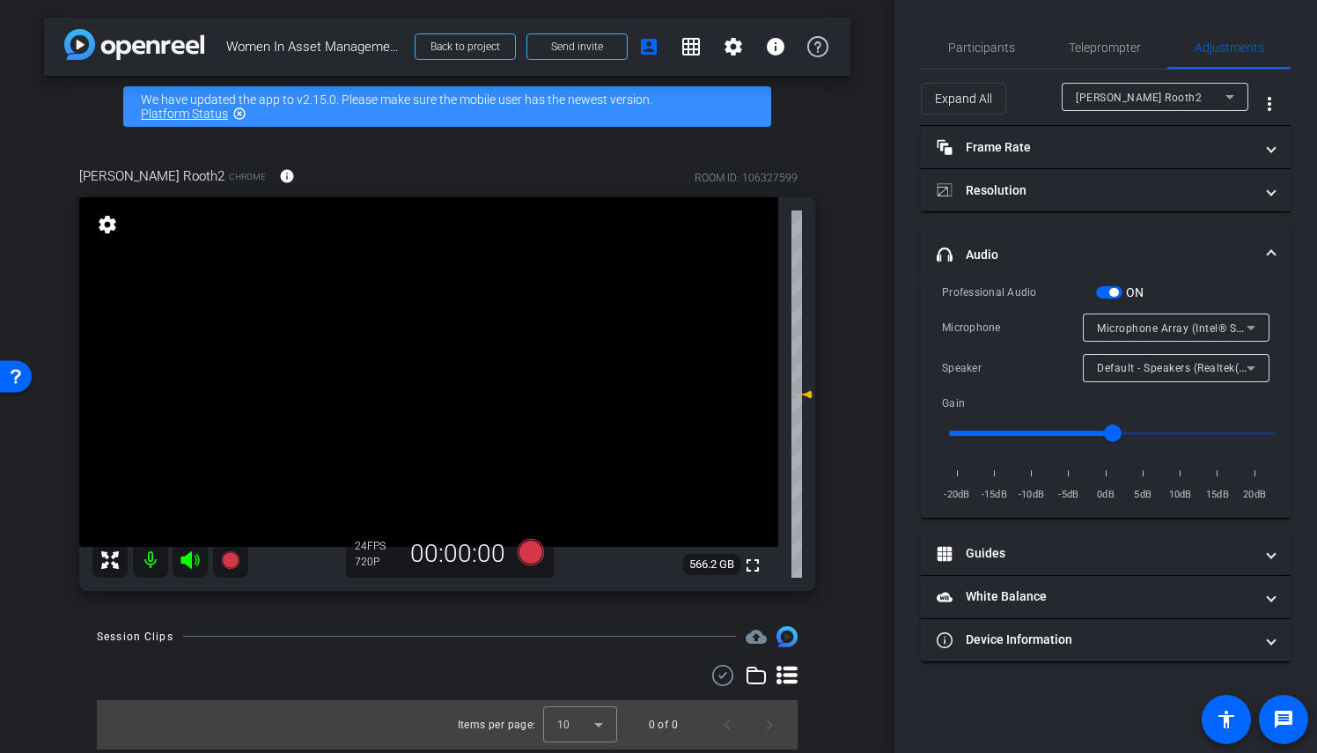
click at [1116, 289] on span "button" at bounding box center [1113, 292] width 9 height 9
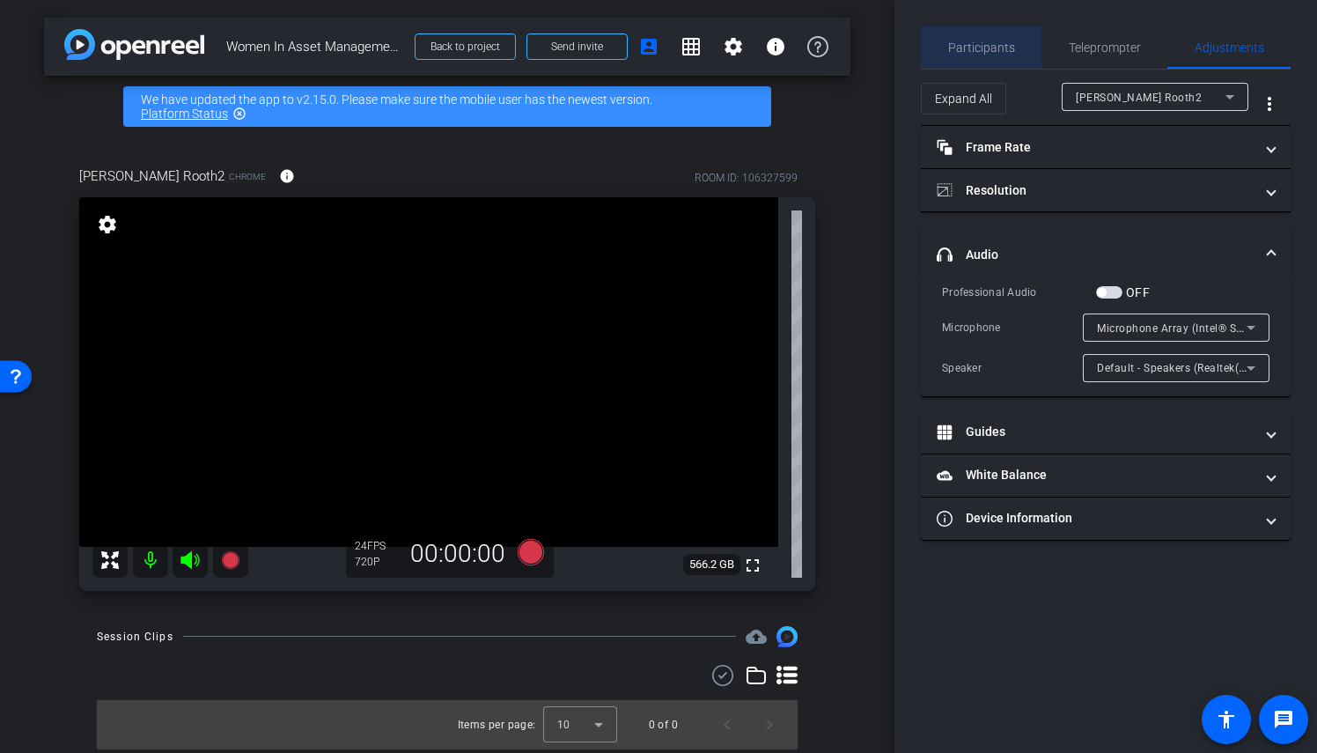
click at [993, 44] on span "Participants" at bounding box center [981, 47] width 67 height 12
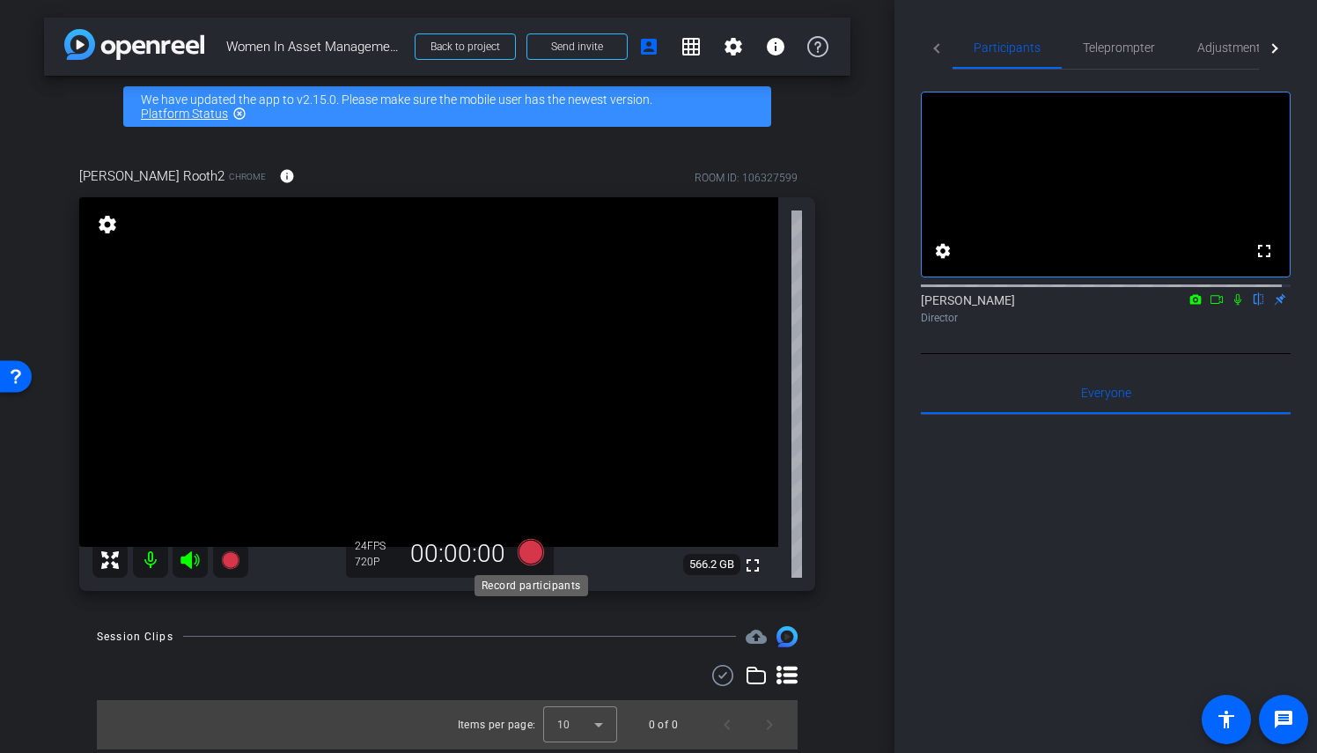
click at [530, 556] on icon at bounding box center [531, 551] width 26 height 26
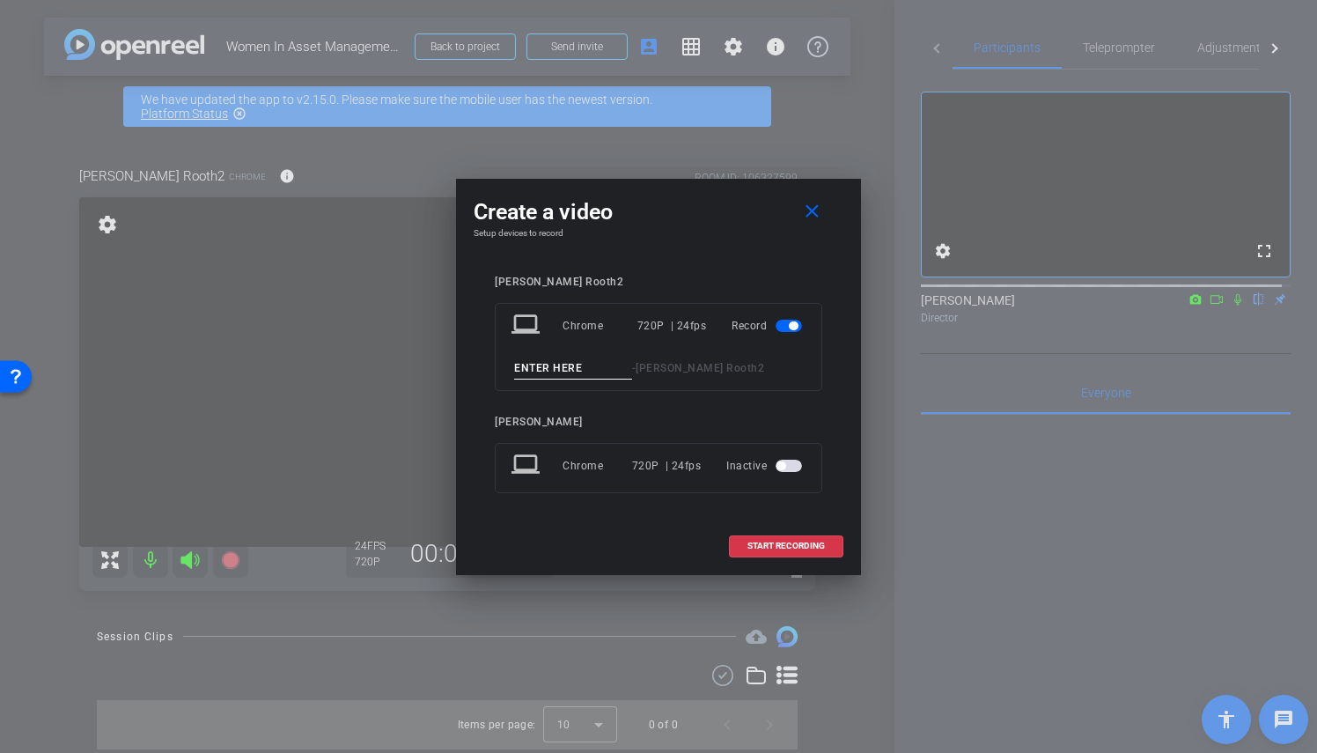
click at [585, 372] on input at bounding box center [573, 368] width 118 height 22
type input "Sarah take 1"
click at [794, 545] on span "START RECORDING" at bounding box center [785, 545] width 77 height 9
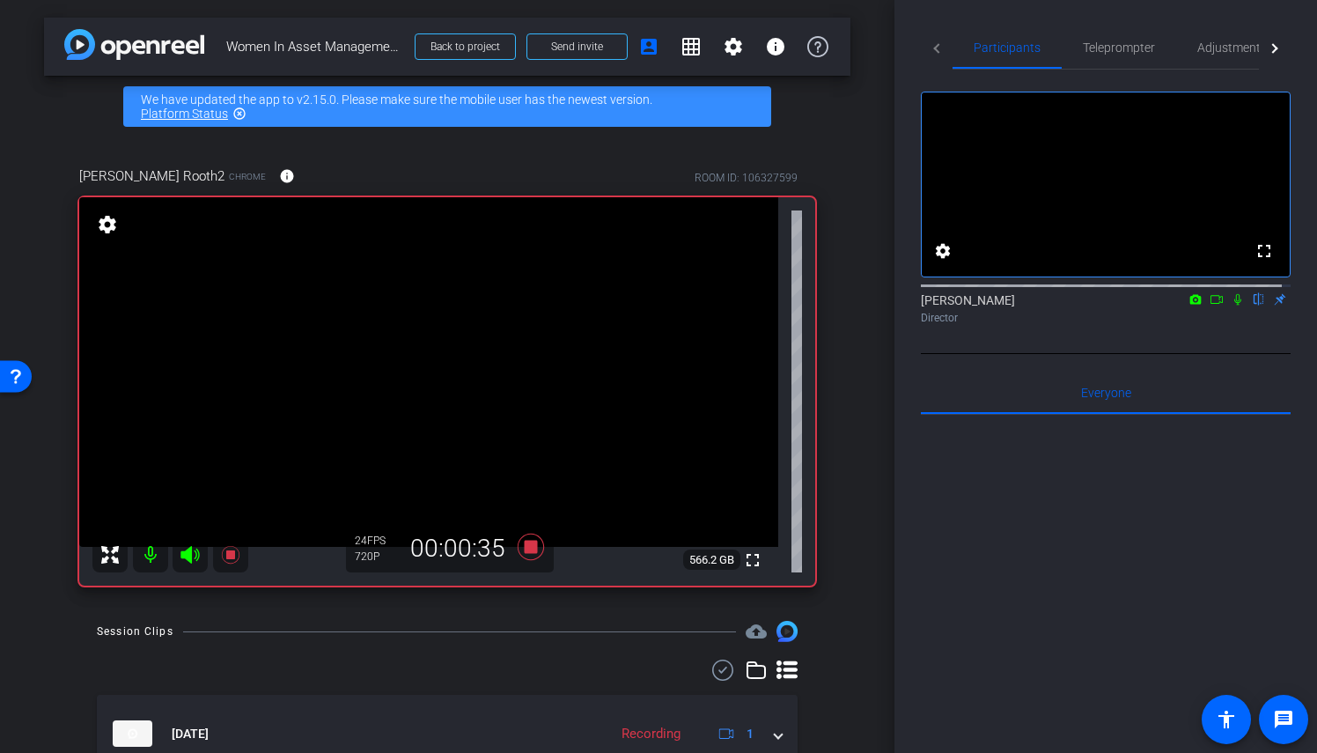
click at [1236, 307] on mat-icon at bounding box center [1237, 299] width 21 height 16
click at [1231, 305] on icon at bounding box center [1238, 299] width 14 height 12
click at [1233, 305] on icon at bounding box center [1238, 299] width 10 height 11
click at [523, 548] on icon at bounding box center [531, 547] width 26 height 26
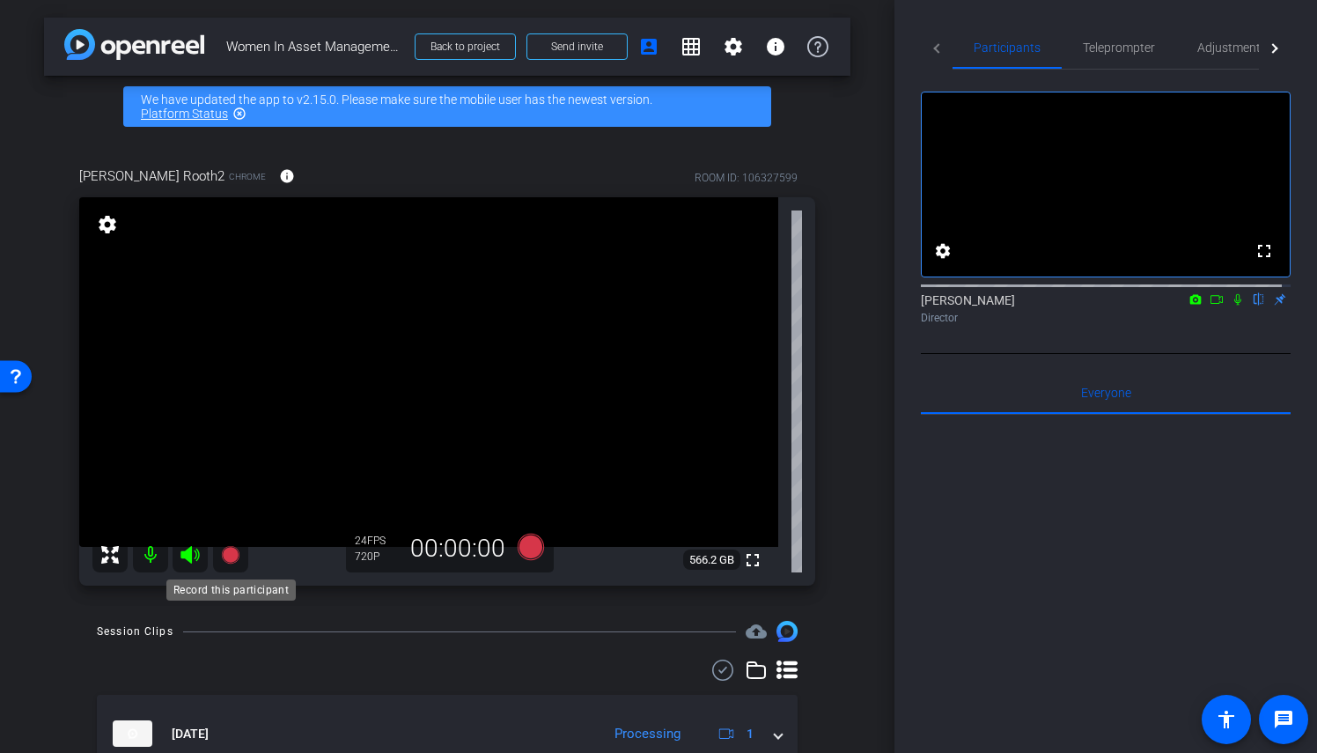
click at [232, 556] on icon at bounding box center [230, 555] width 18 height 18
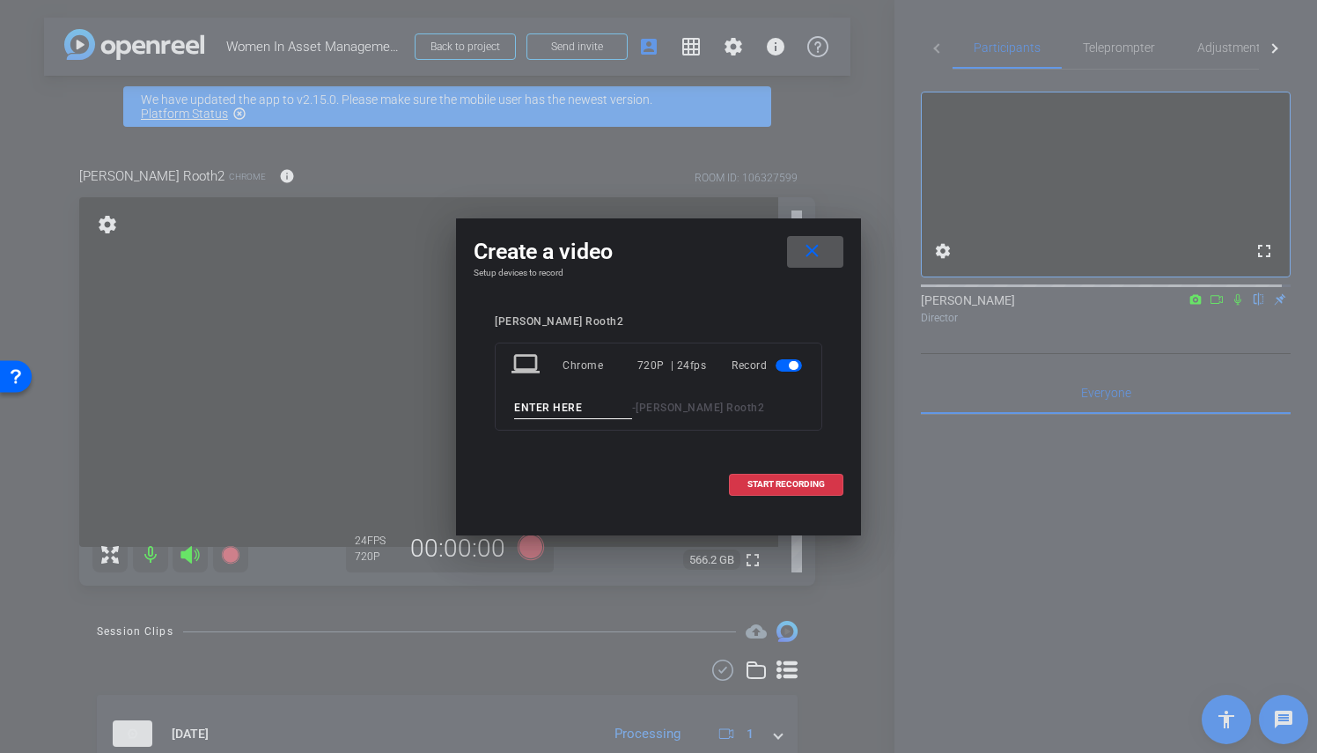
click at [534, 408] on input at bounding box center [573, 408] width 118 height 22
type input "Sarah take 2"
click at [774, 491] on span at bounding box center [786, 484] width 113 height 42
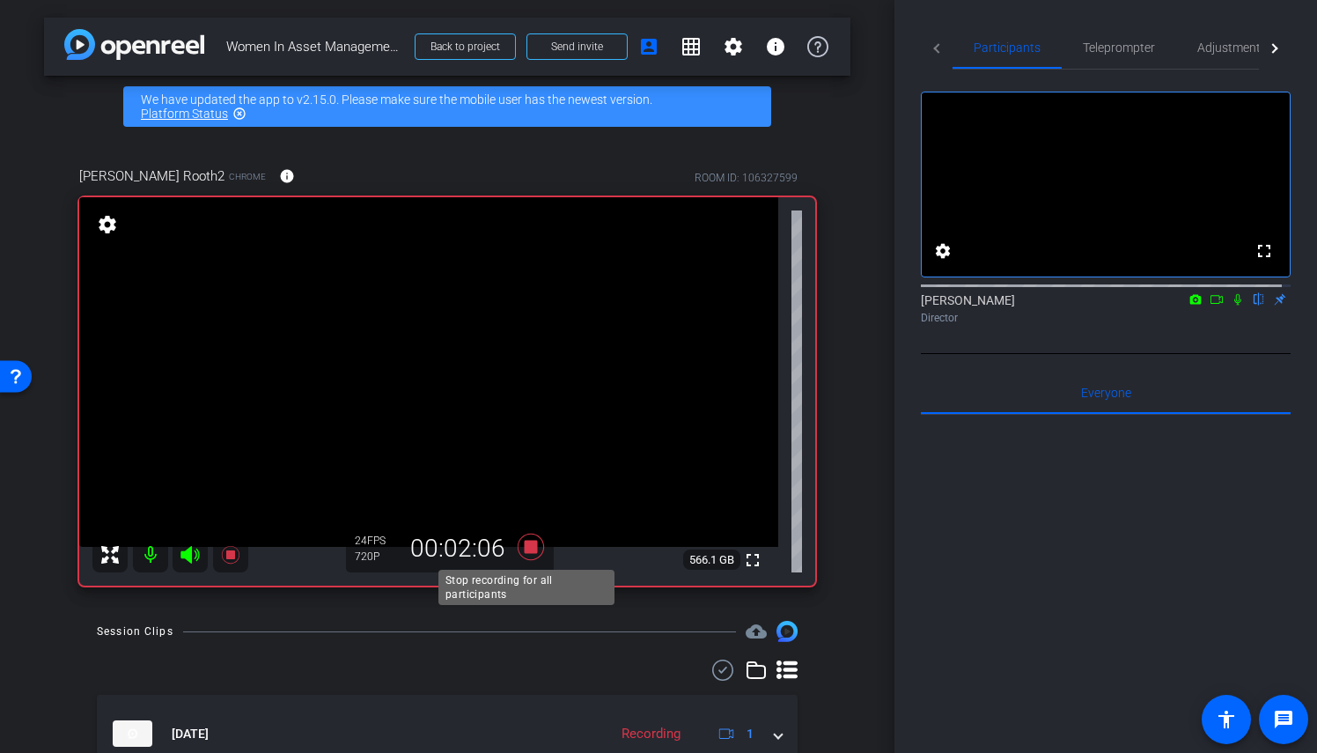
click at [526, 555] on icon at bounding box center [531, 547] width 42 height 32
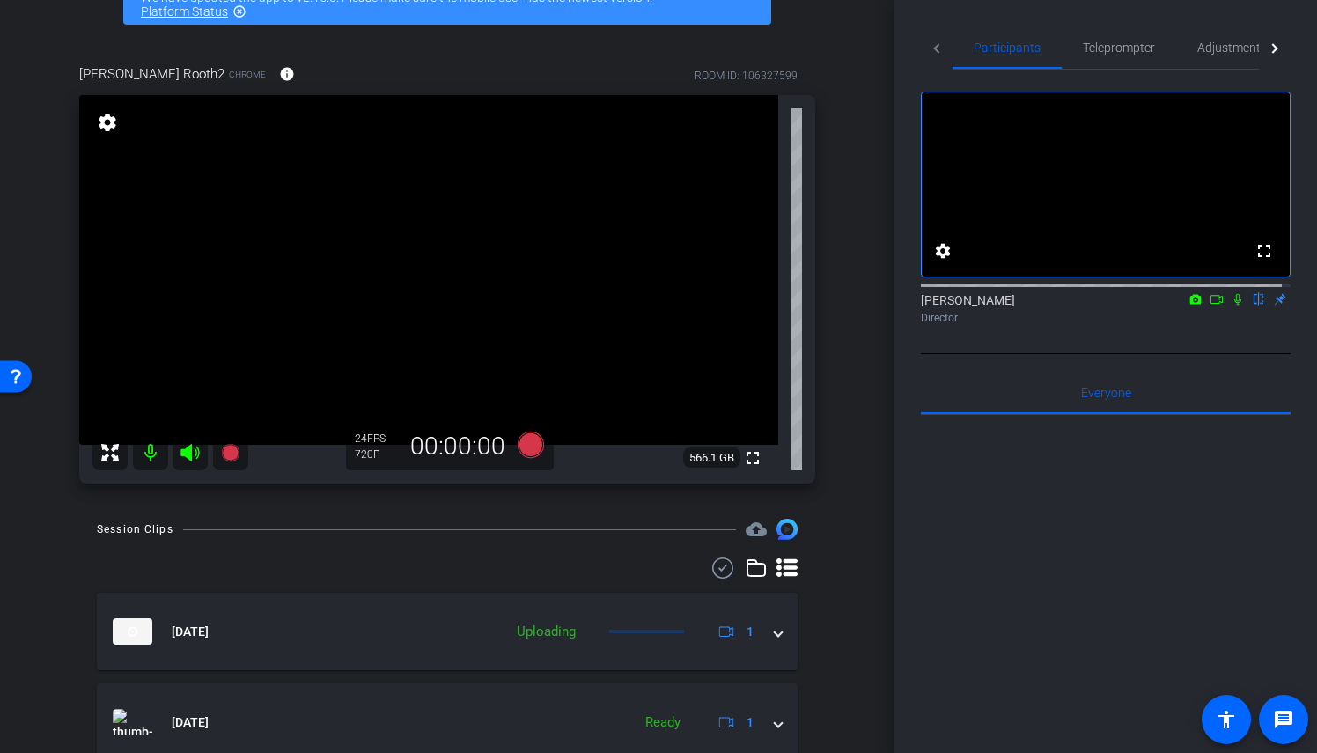
scroll to position [85, 0]
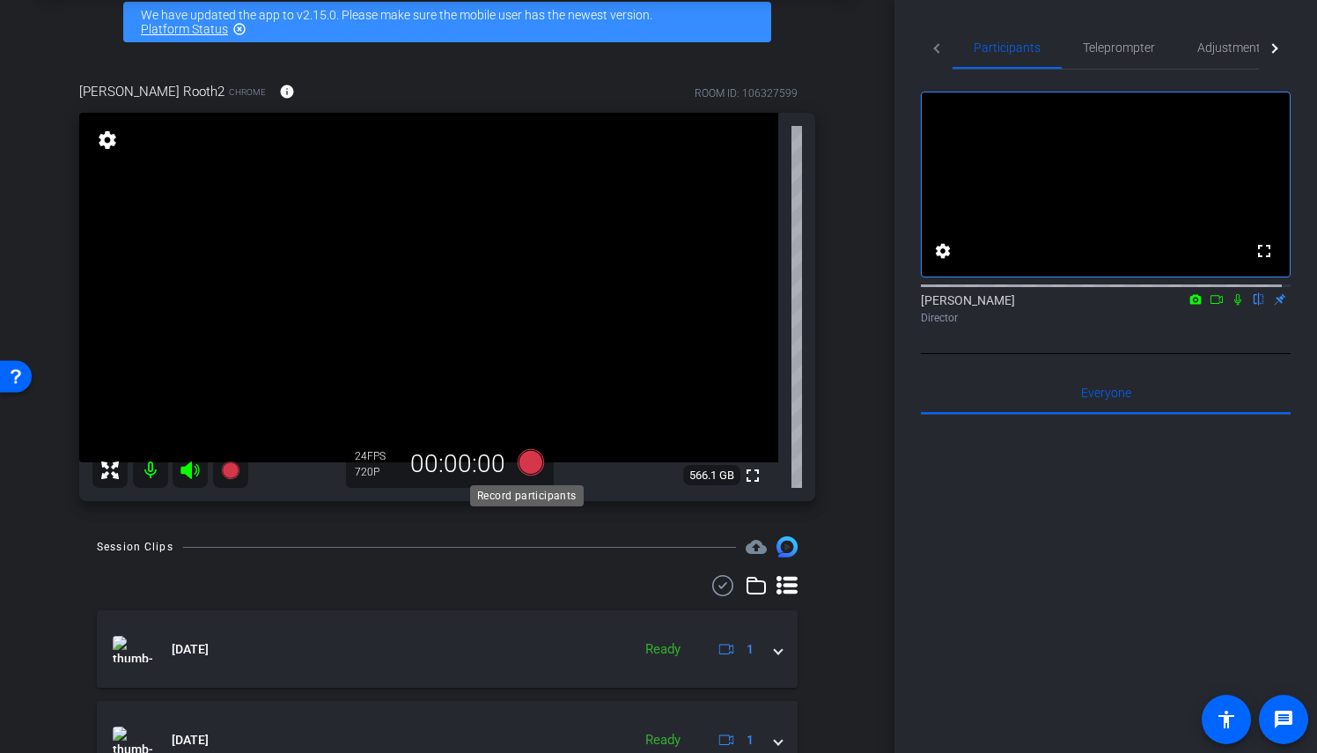
click at [533, 465] on icon at bounding box center [531, 462] width 26 height 26
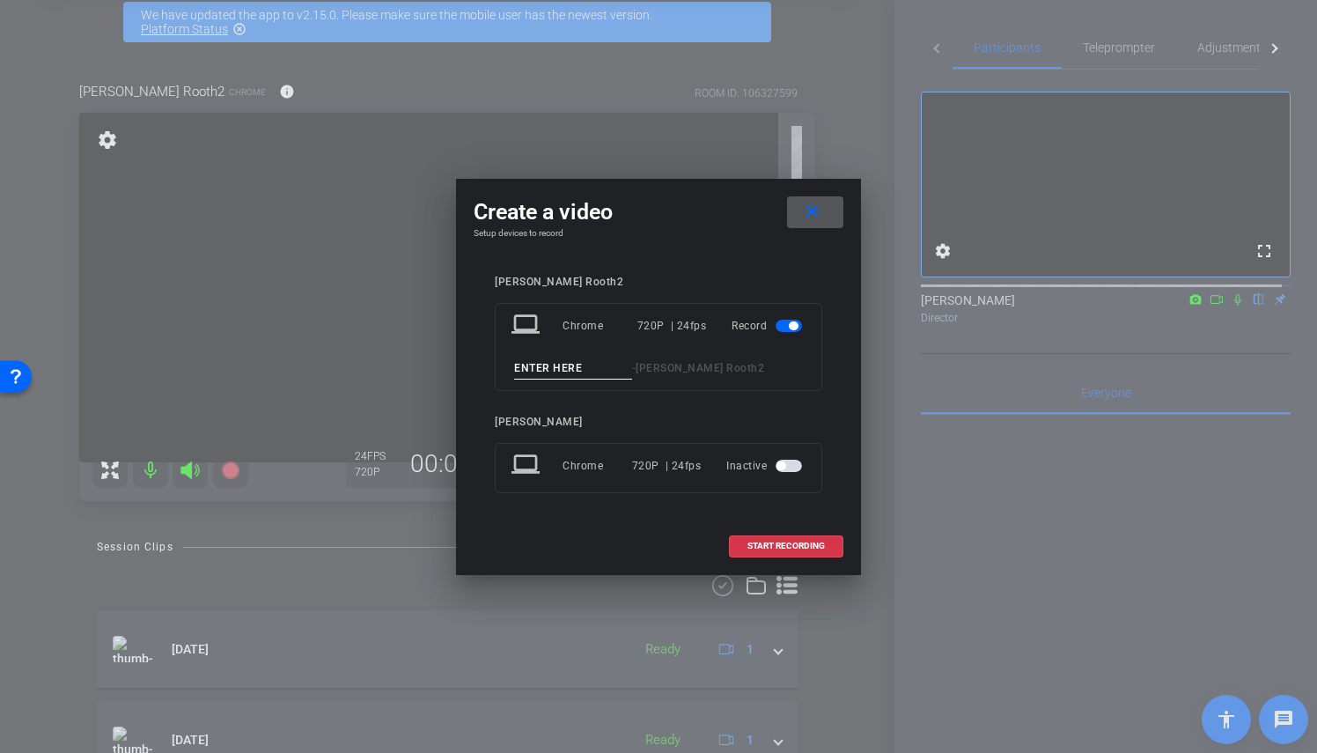
click at [542, 370] on input at bounding box center [573, 368] width 118 height 22
type input "Sarah take 3"
click at [767, 548] on span "START RECORDING" at bounding box center [785, 545] width 77 height 9
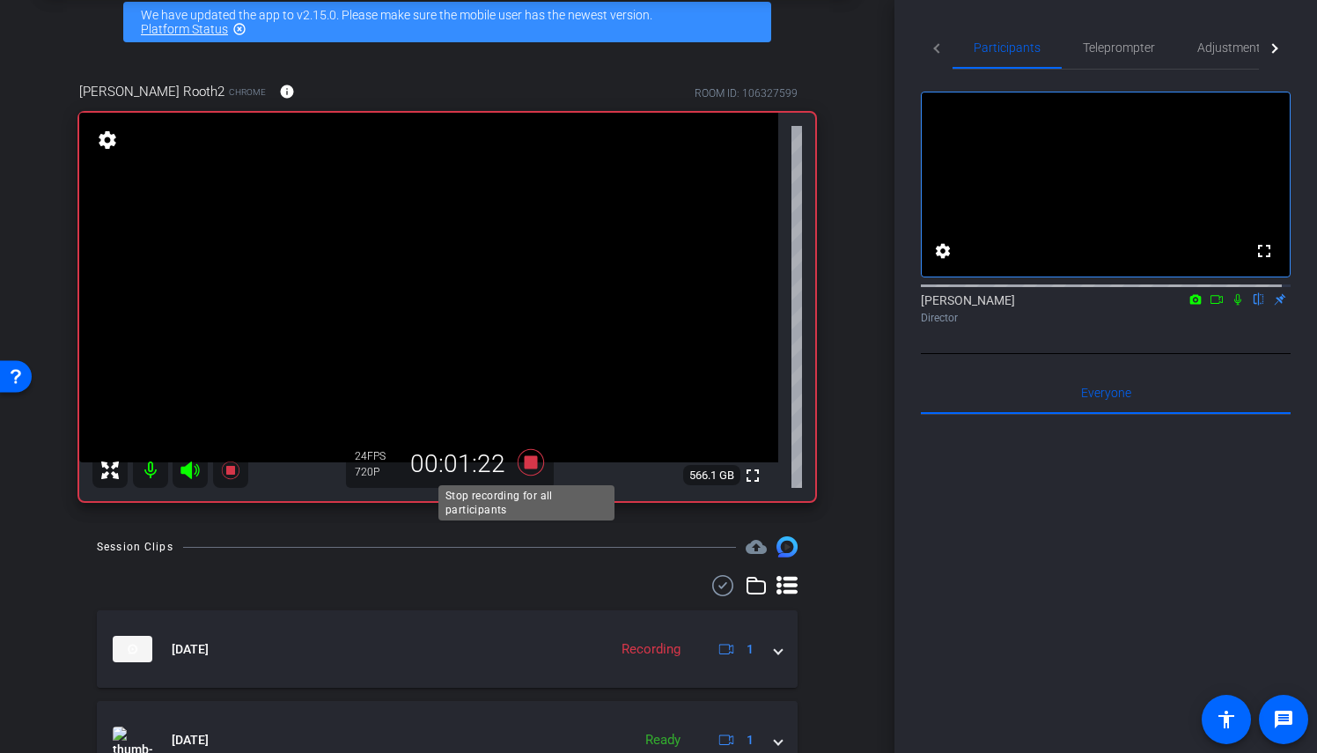
click at [526, 456] on icon at bounding box center [531, 462] width 42 height 32
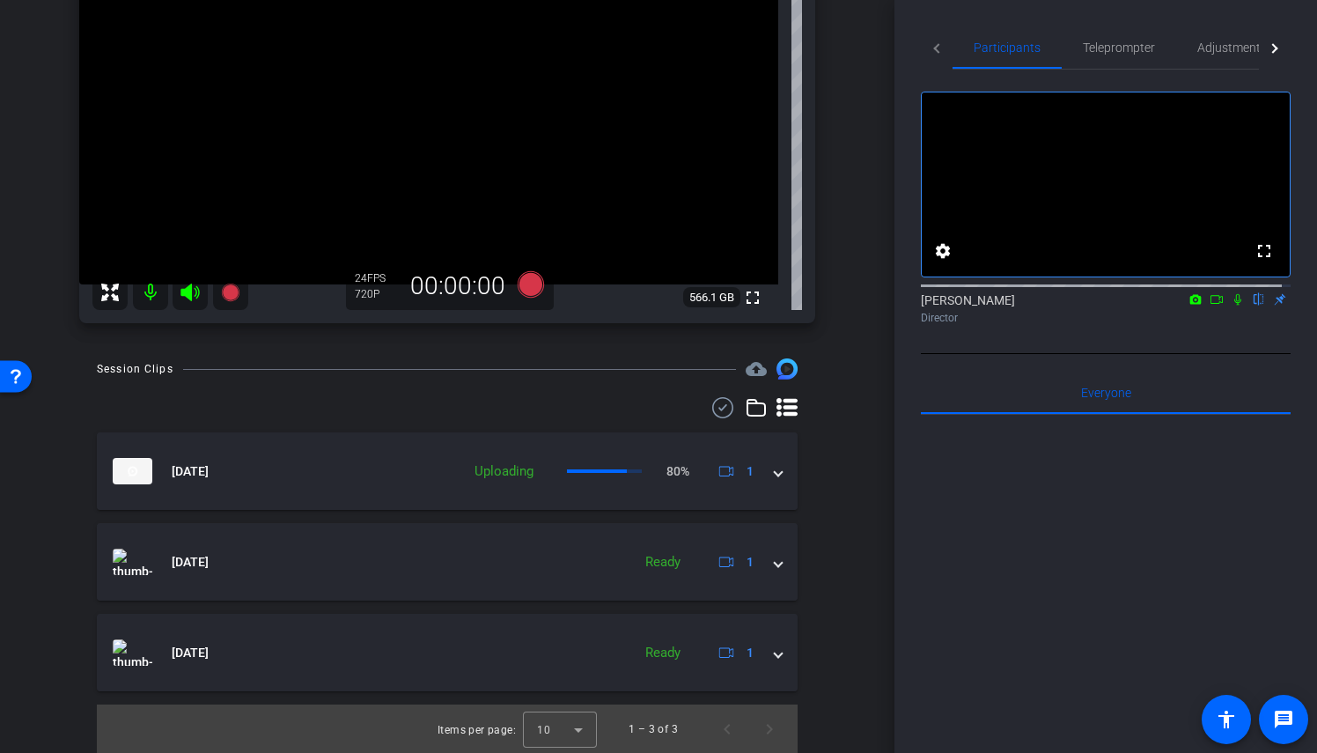
scroll to position [0, 0]
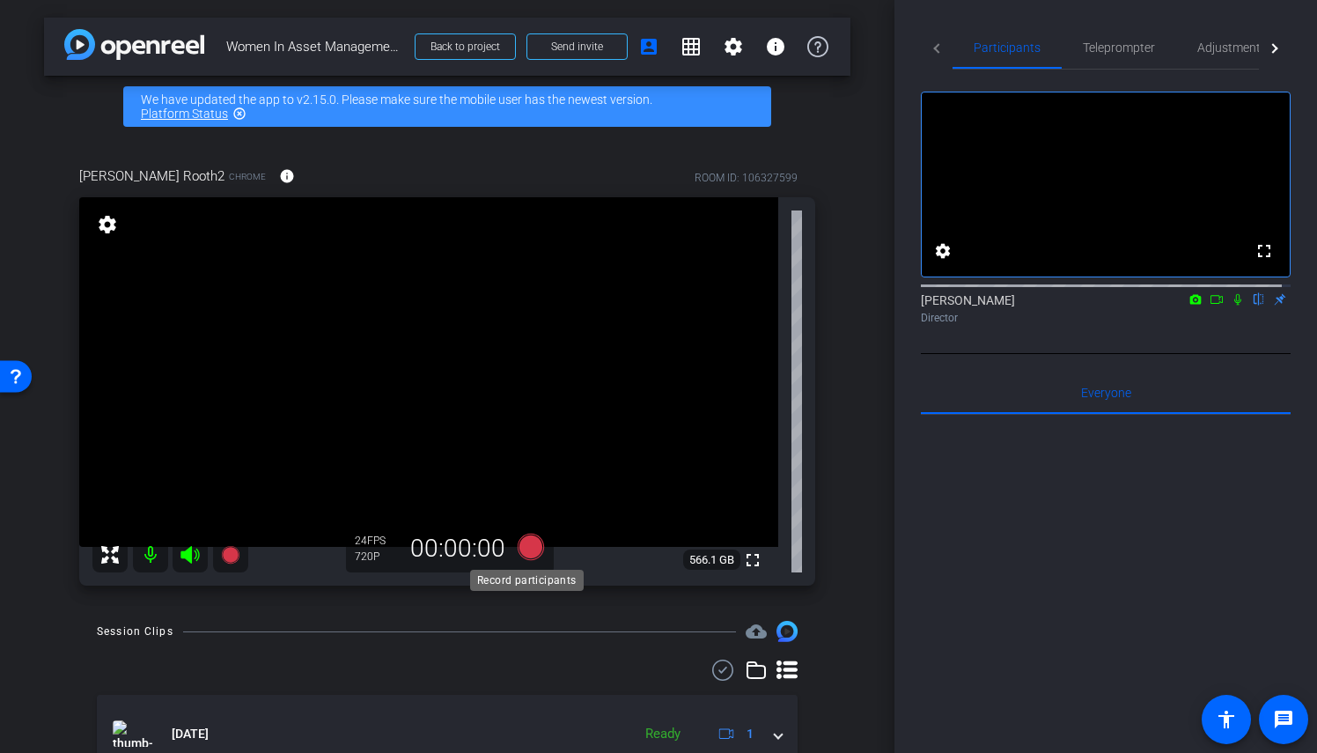
click at [519, 547] on icon at bounding box center [531, 547] width 26 height 26
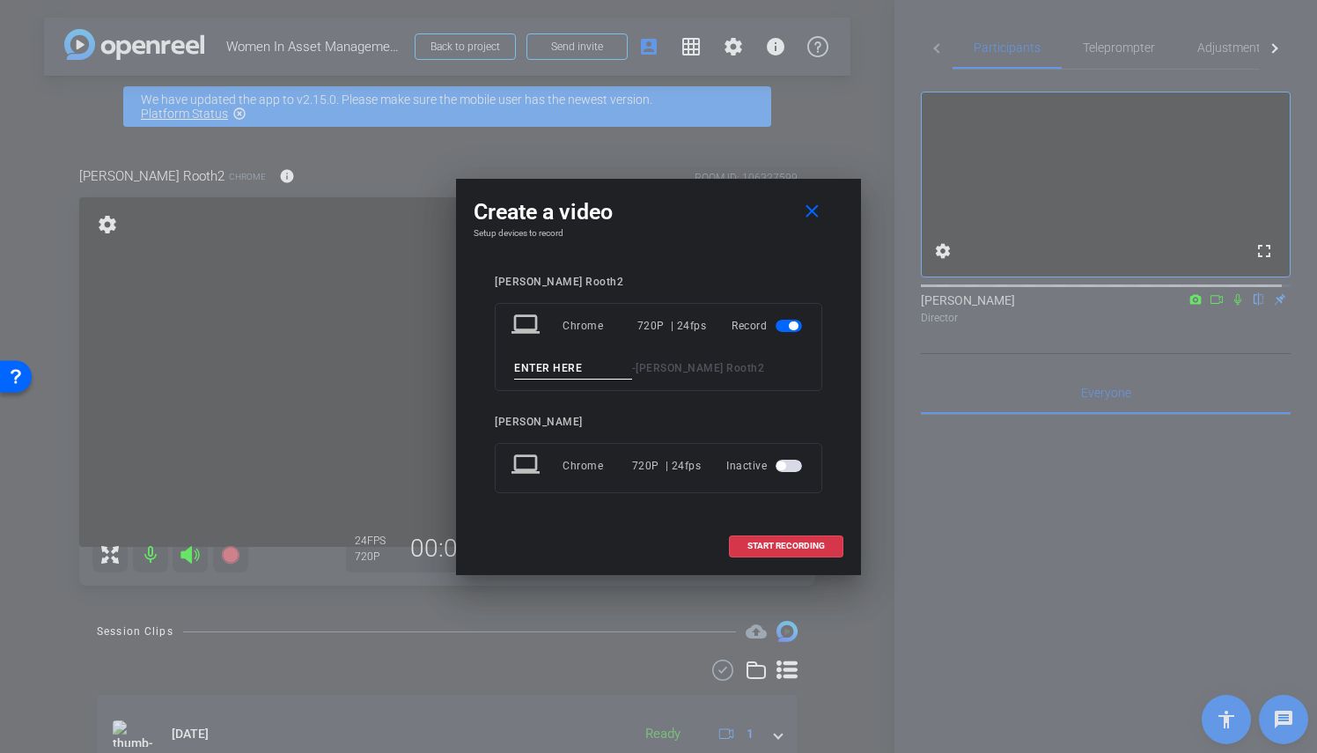
click at [549, 364] on input at bounding box center [573, 368] width 118 height 22
type input "Sarah take 4"
click at [830, 550] on span at bounding box center [786, 546] width 113 height 42
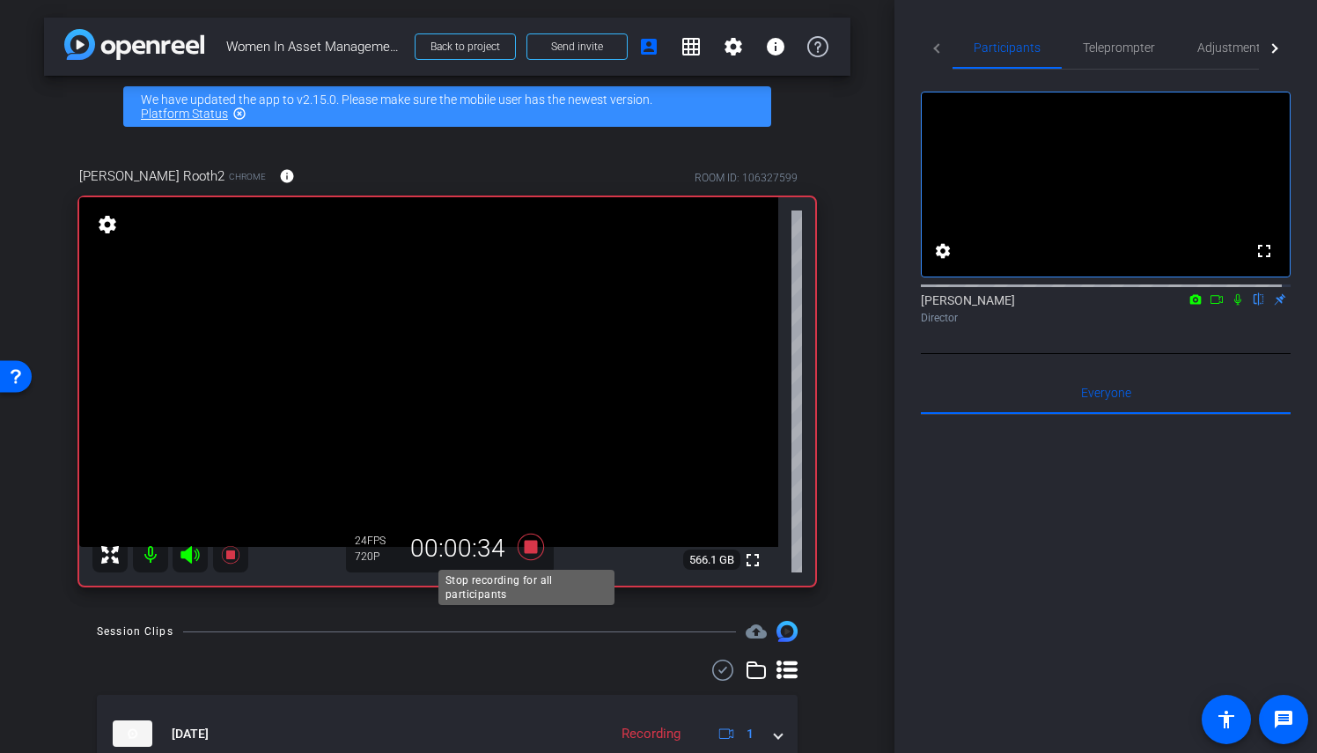
click at [523, 549] on icon at bounding box center [531, 547] width 26 height 26
